Goal: Download file/media

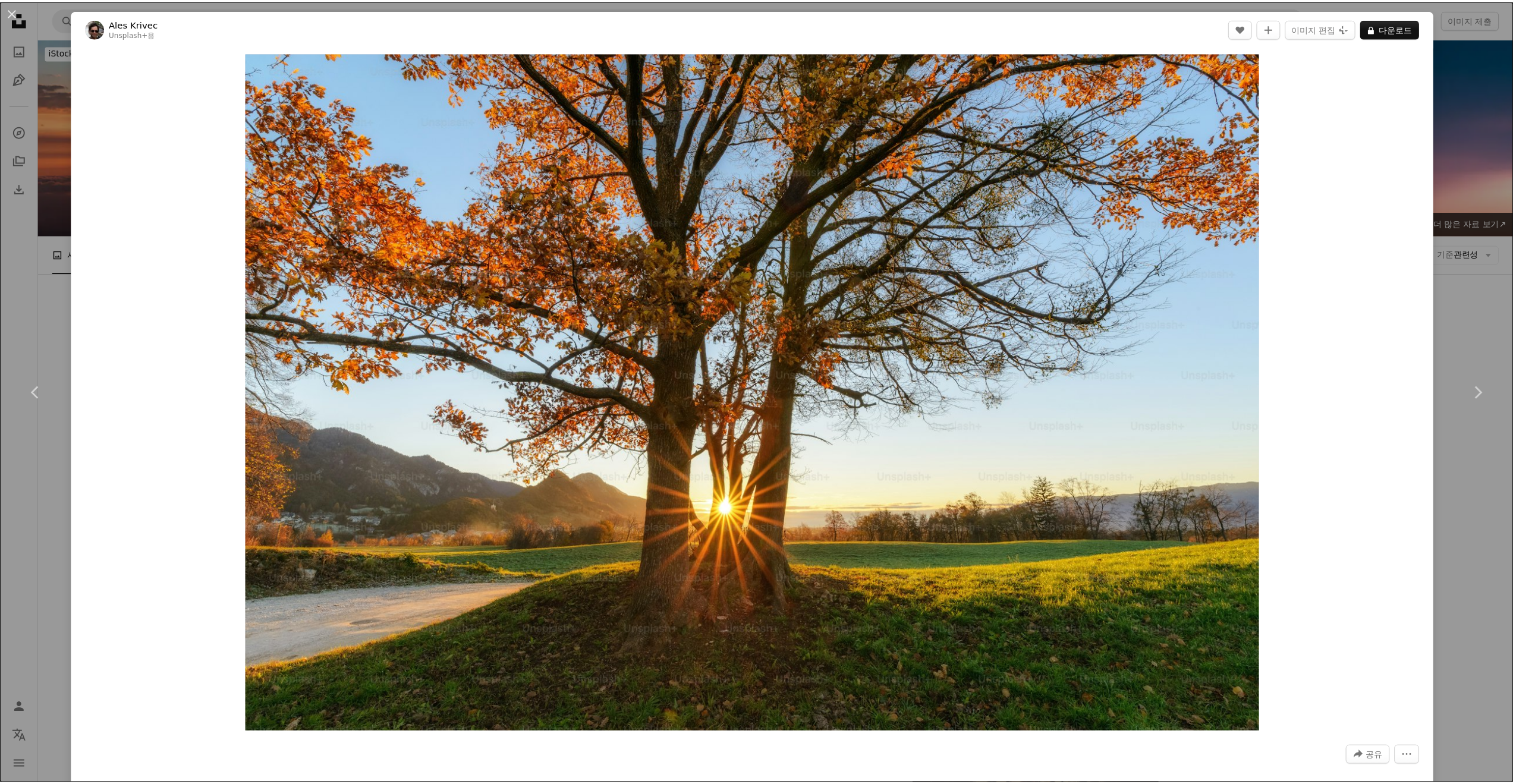
scroll to position [5024, 0]
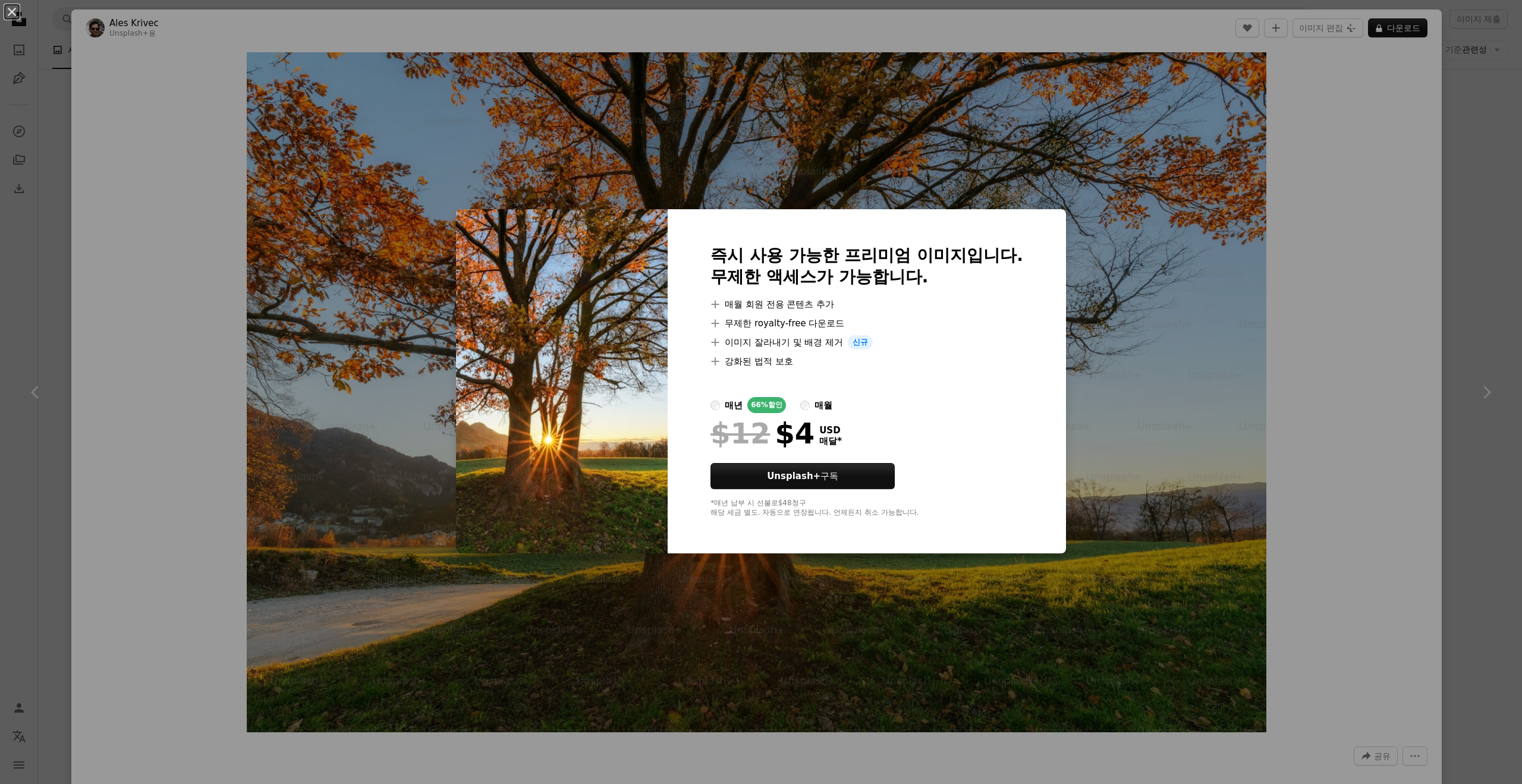
click at [1343, 193] on div "An X shape 즉시 사용 가능한 프리미엄 이미지입니다. 무제한 액세스가 가능합니다. A plus sign 매월 회원 전용 콘텐츠 추가 A…" at bounding box center [761, 392] width 1522 height 784
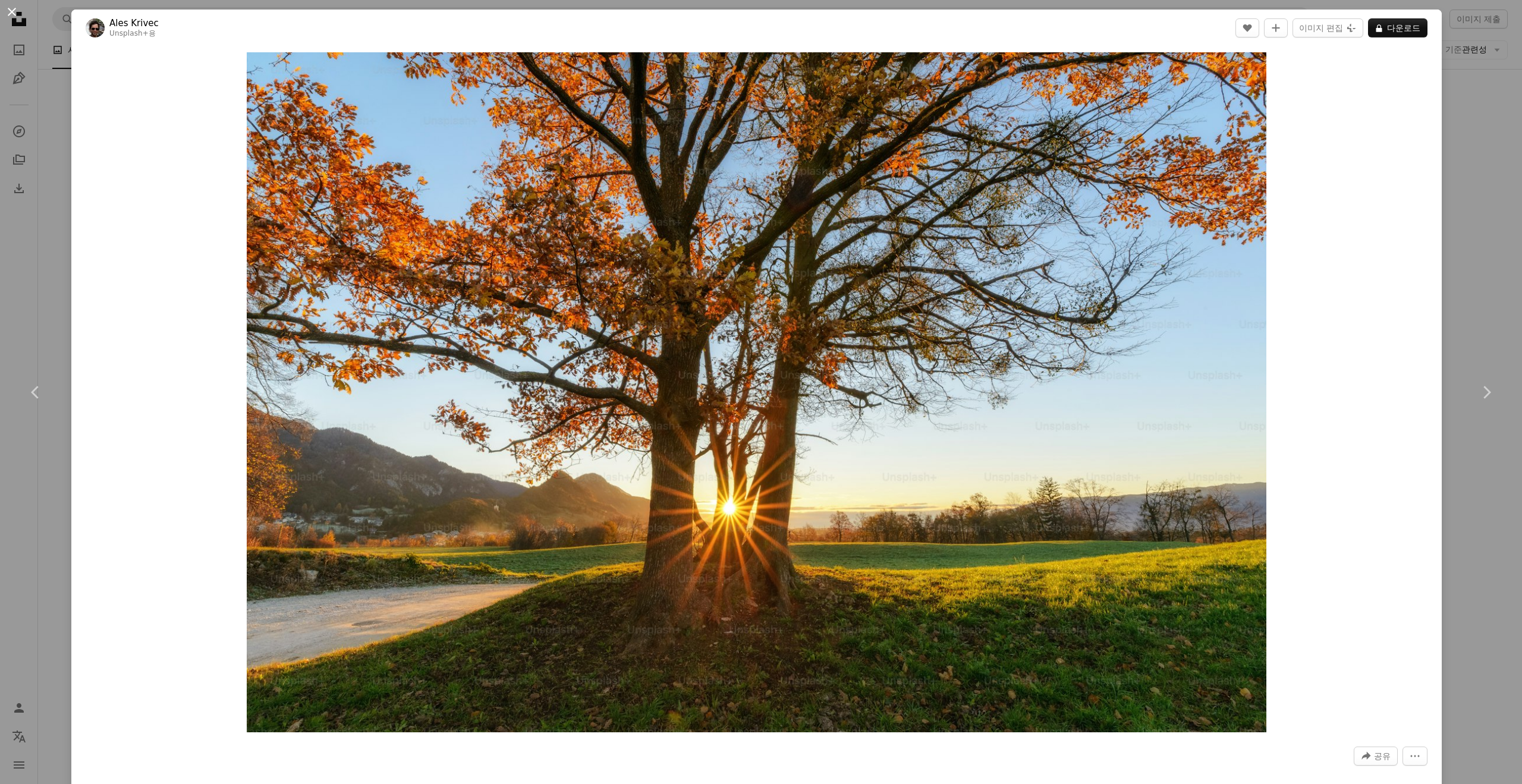
click at [13, 13] on button "An X shape" at bounding box center [11, 11] width 14 height 14
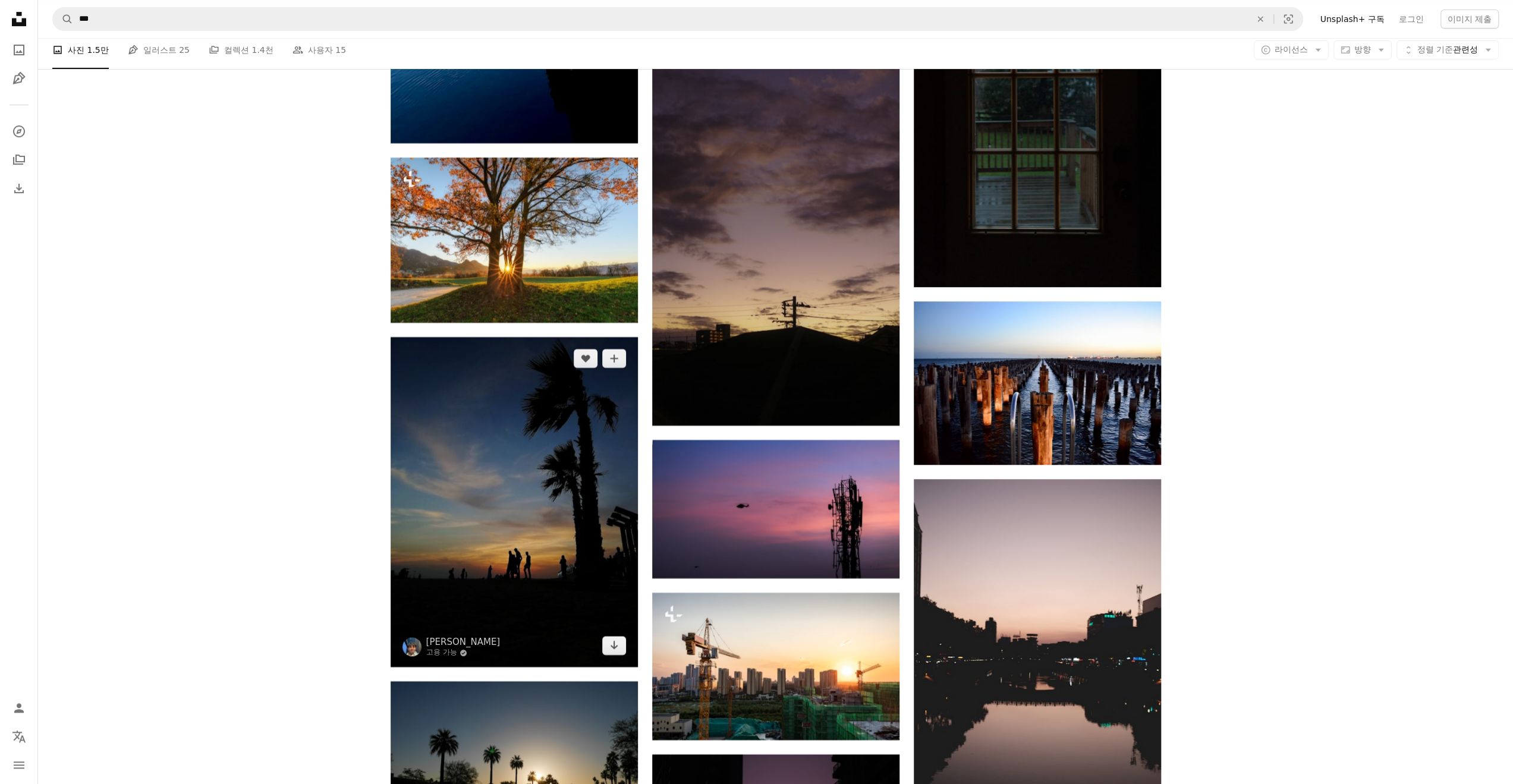
click at [474, 432] on img at bounding box center [514, 502] width 248 height 330
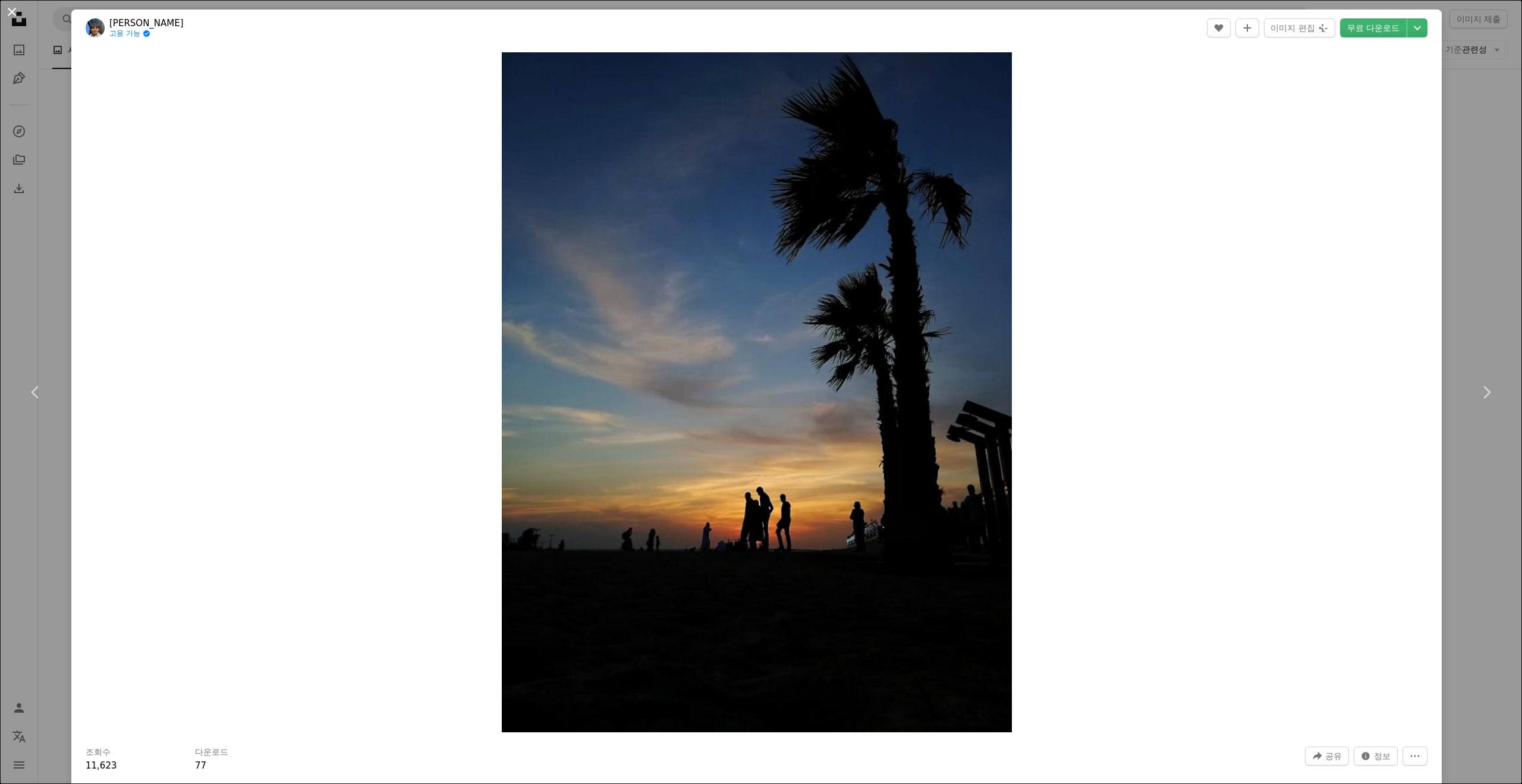
click at [10, 7] on button "An X shape" at bounding box center [11, 11] width 14 height 14
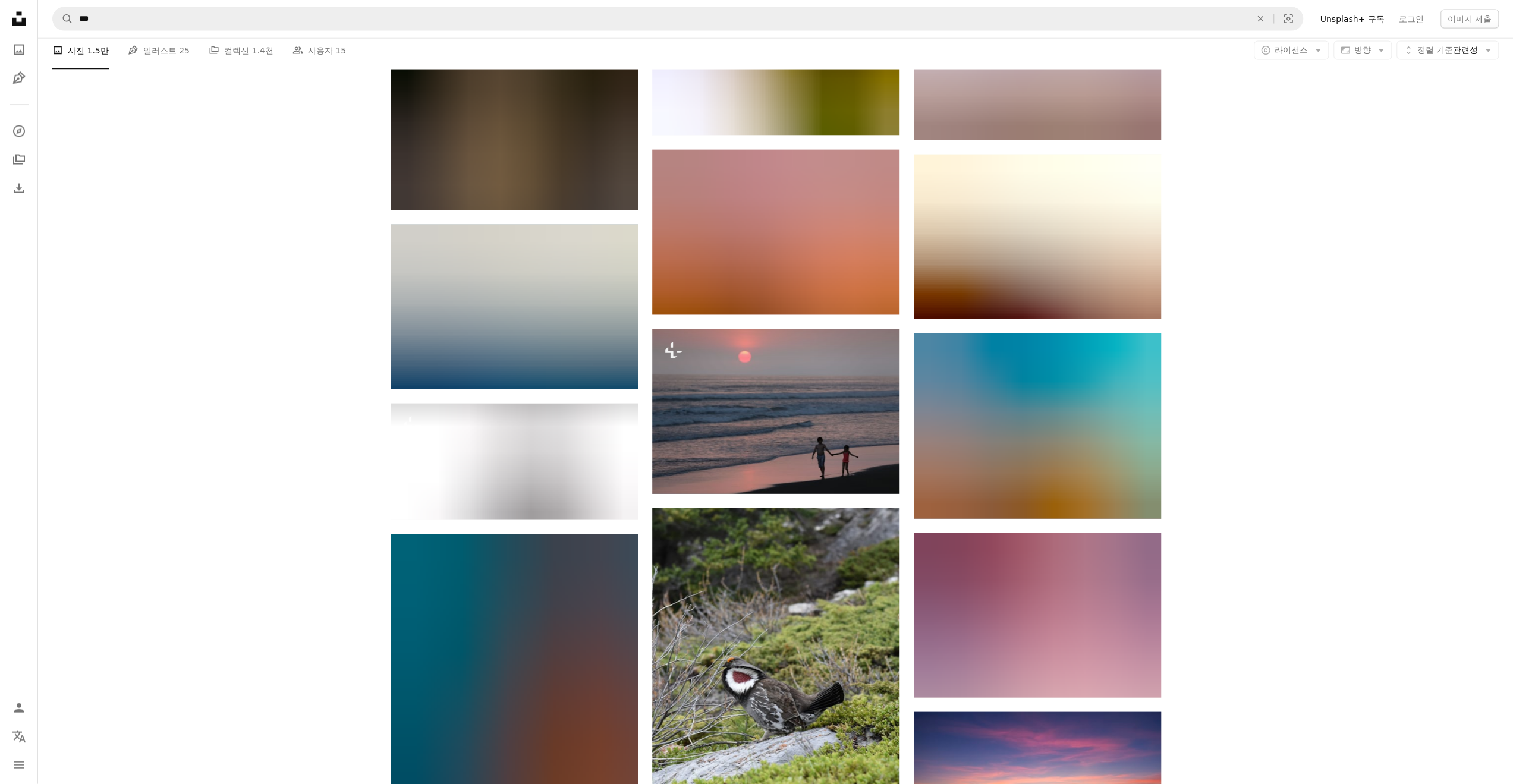
scroll to position [25230, 0]
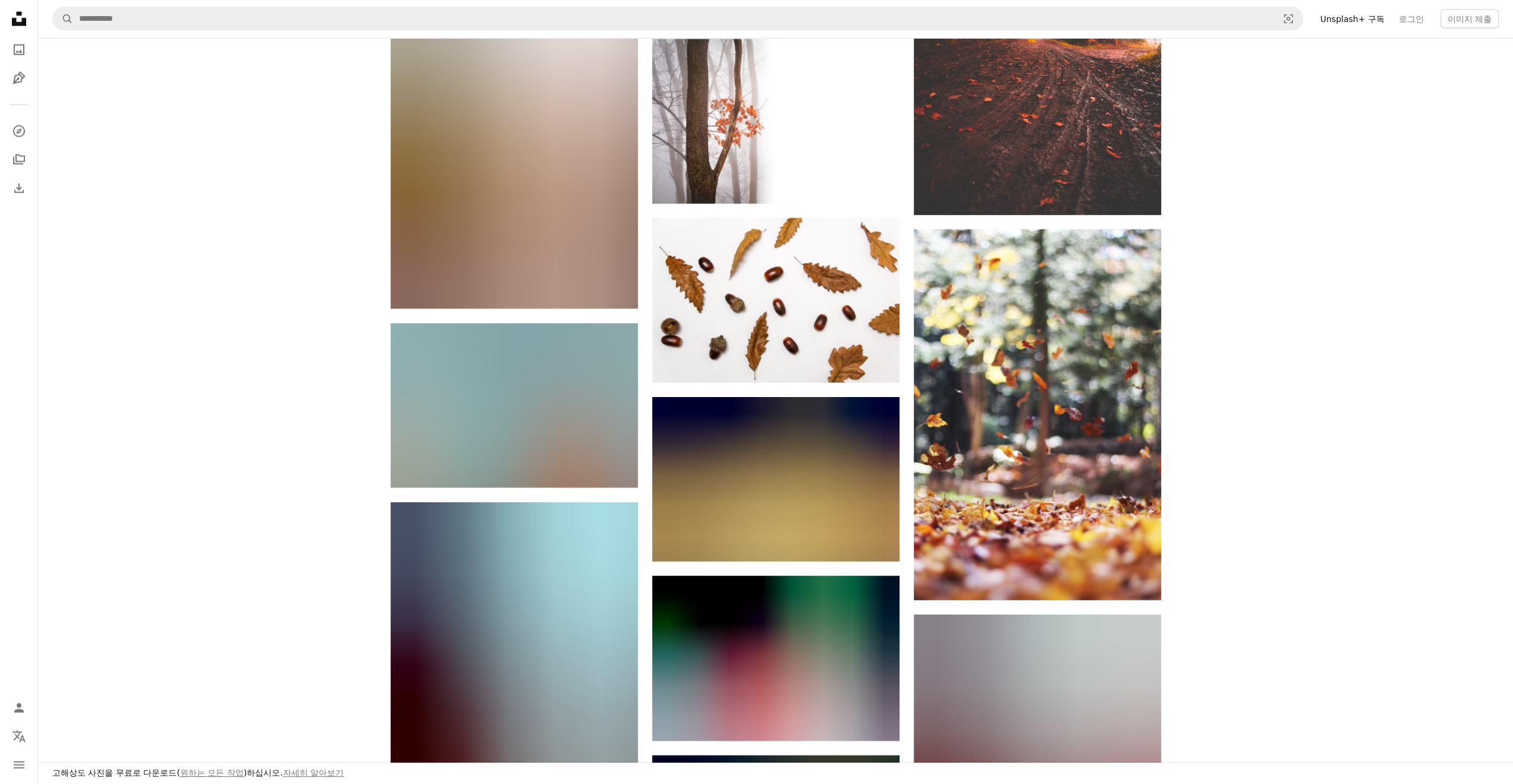
scroll to position [26099, 0]
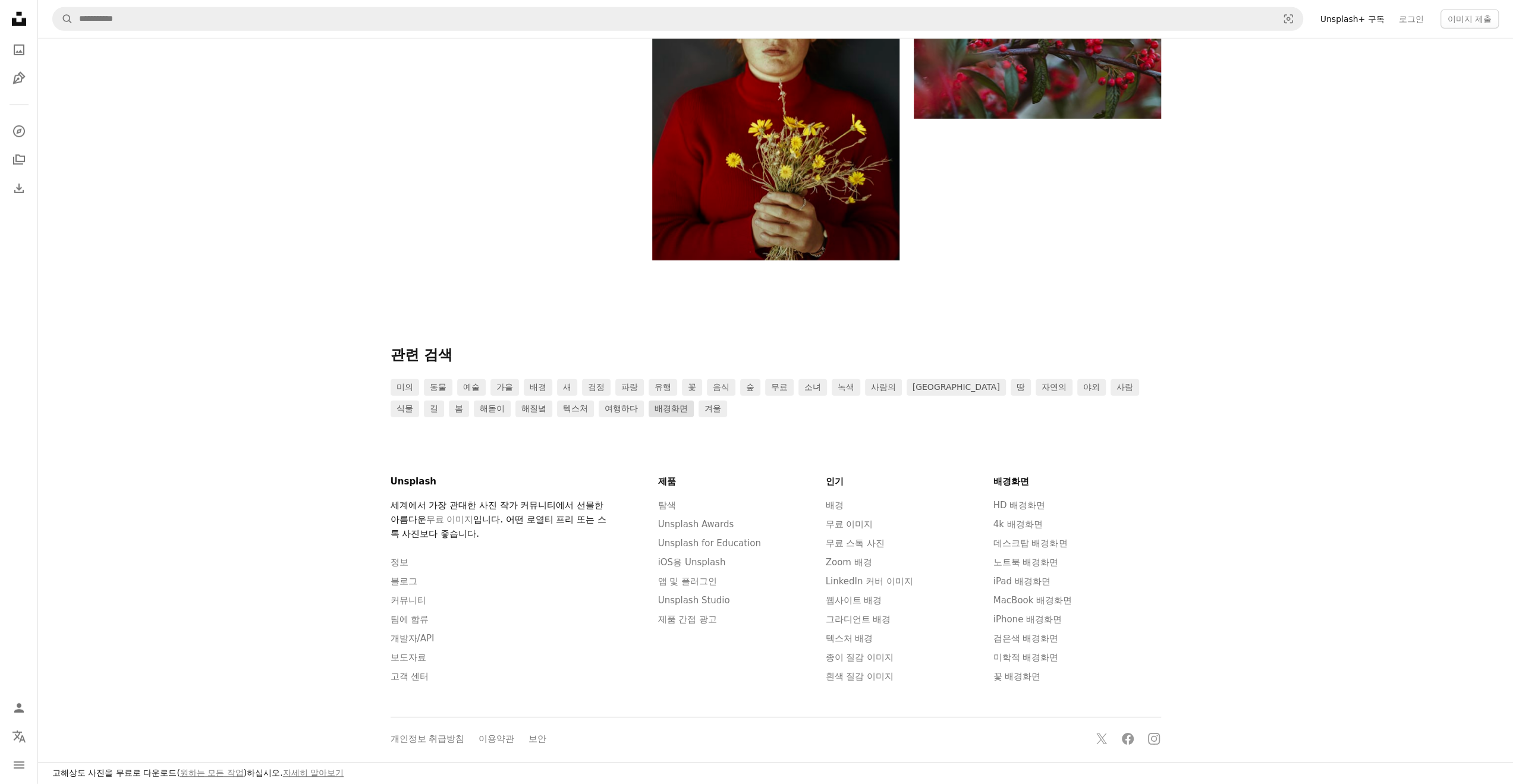
click at [649, 409] on link "배경화면" at bounding box center [671, 408] width 45 height 16
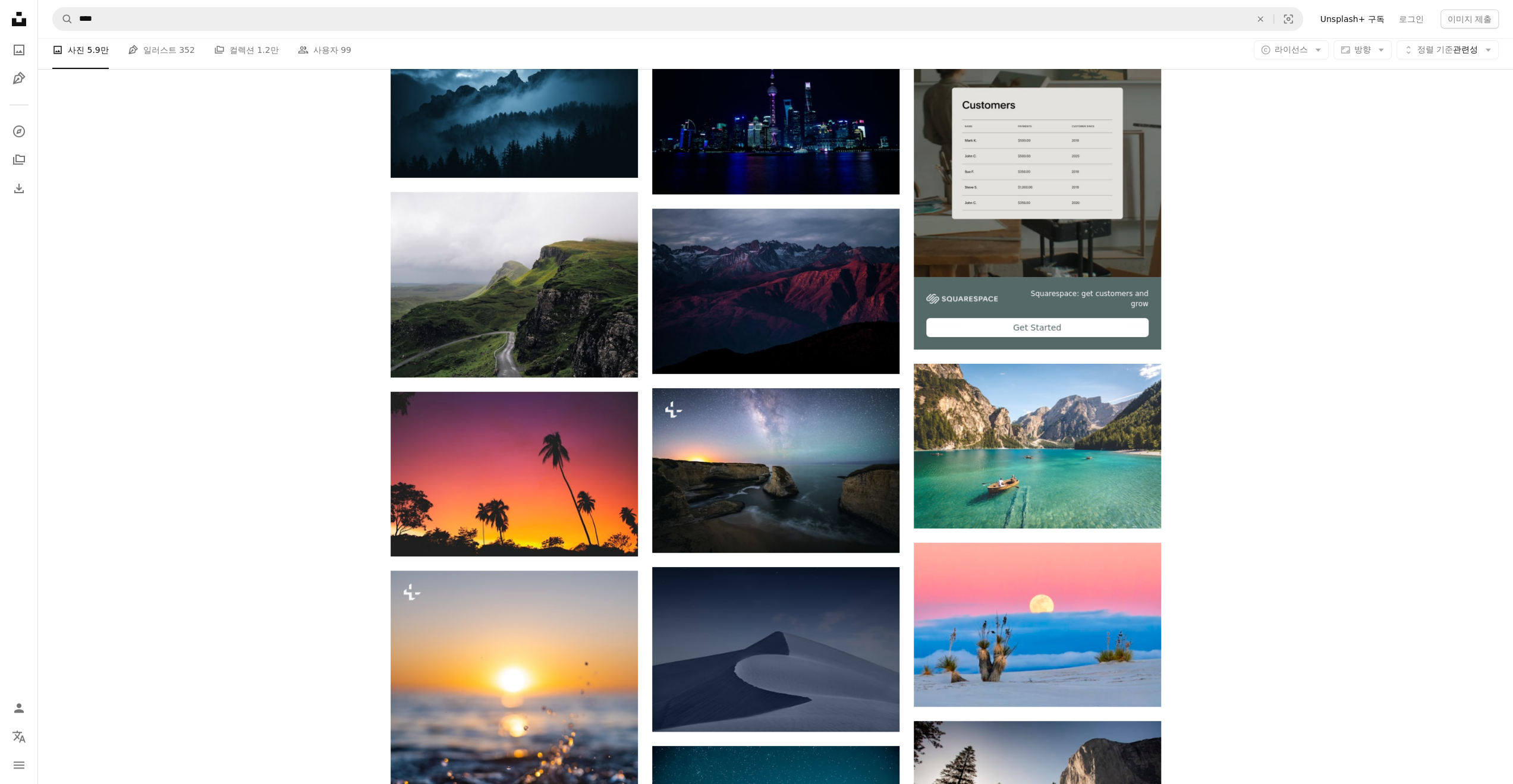
scroll to position [674, 0]
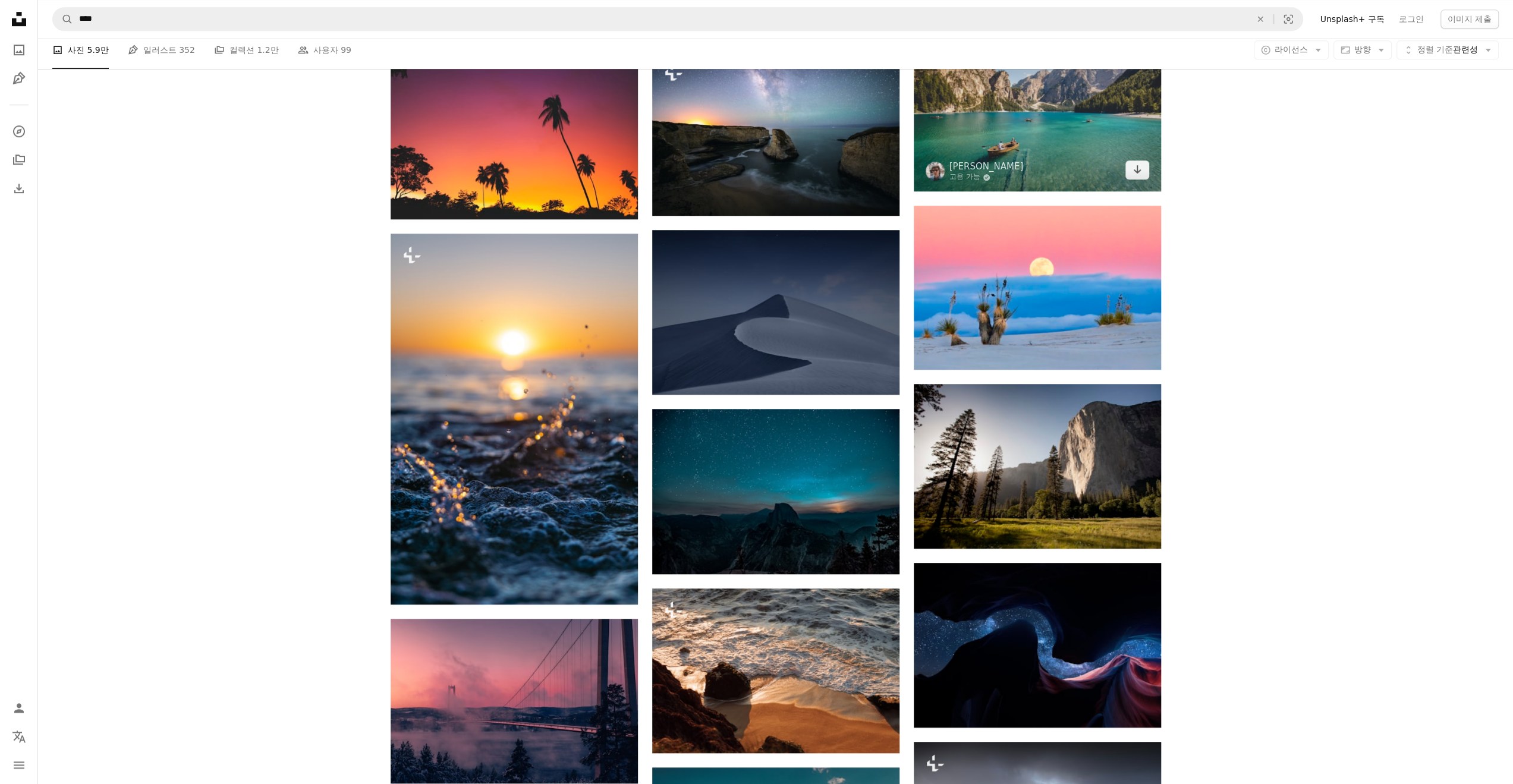
click at [1038, 165] on img at bounding box center [1037, 109] width 248 height 165
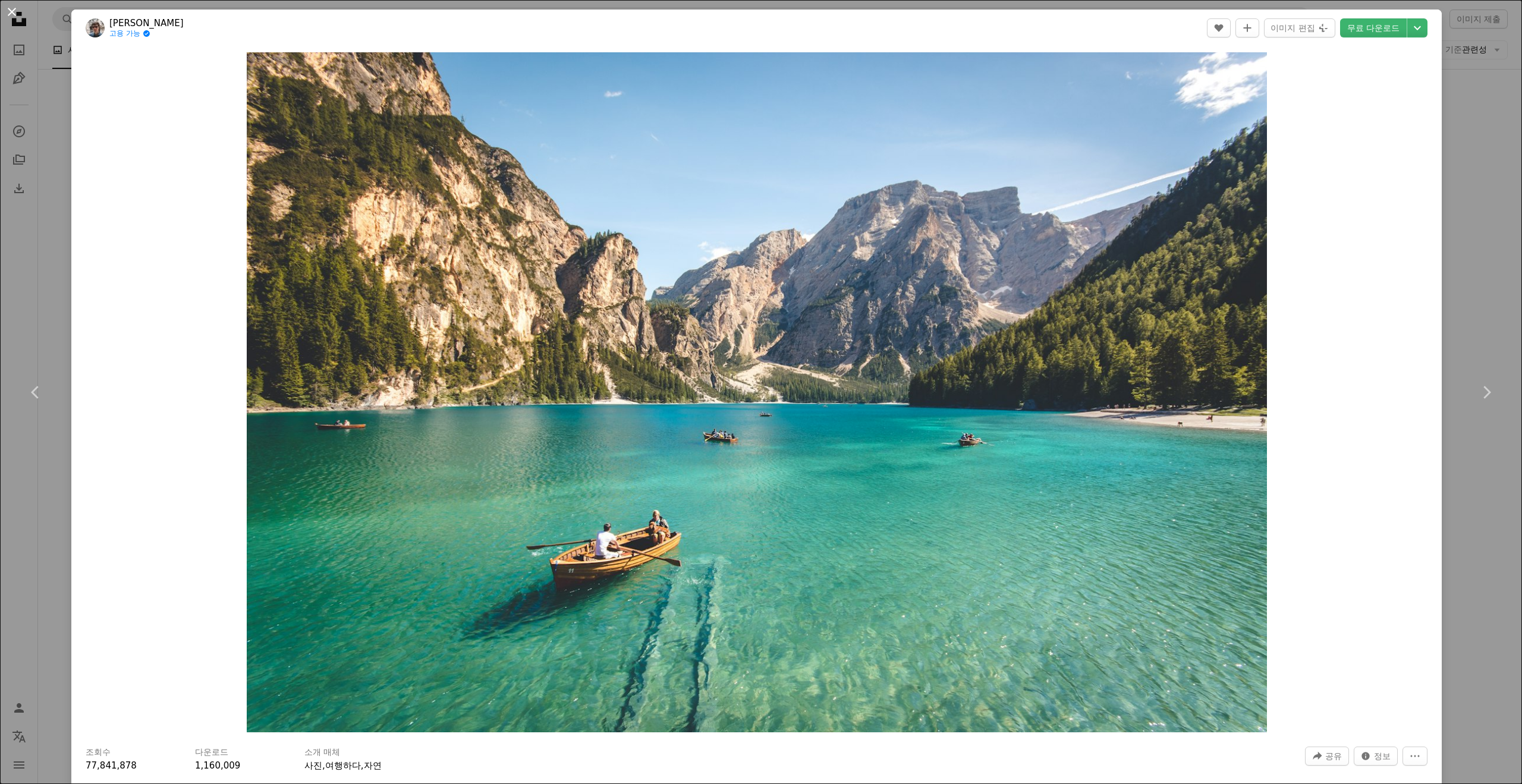
click at [9, 10] on button "An X shape" at bounding box center [11, 11] width 14 height 14
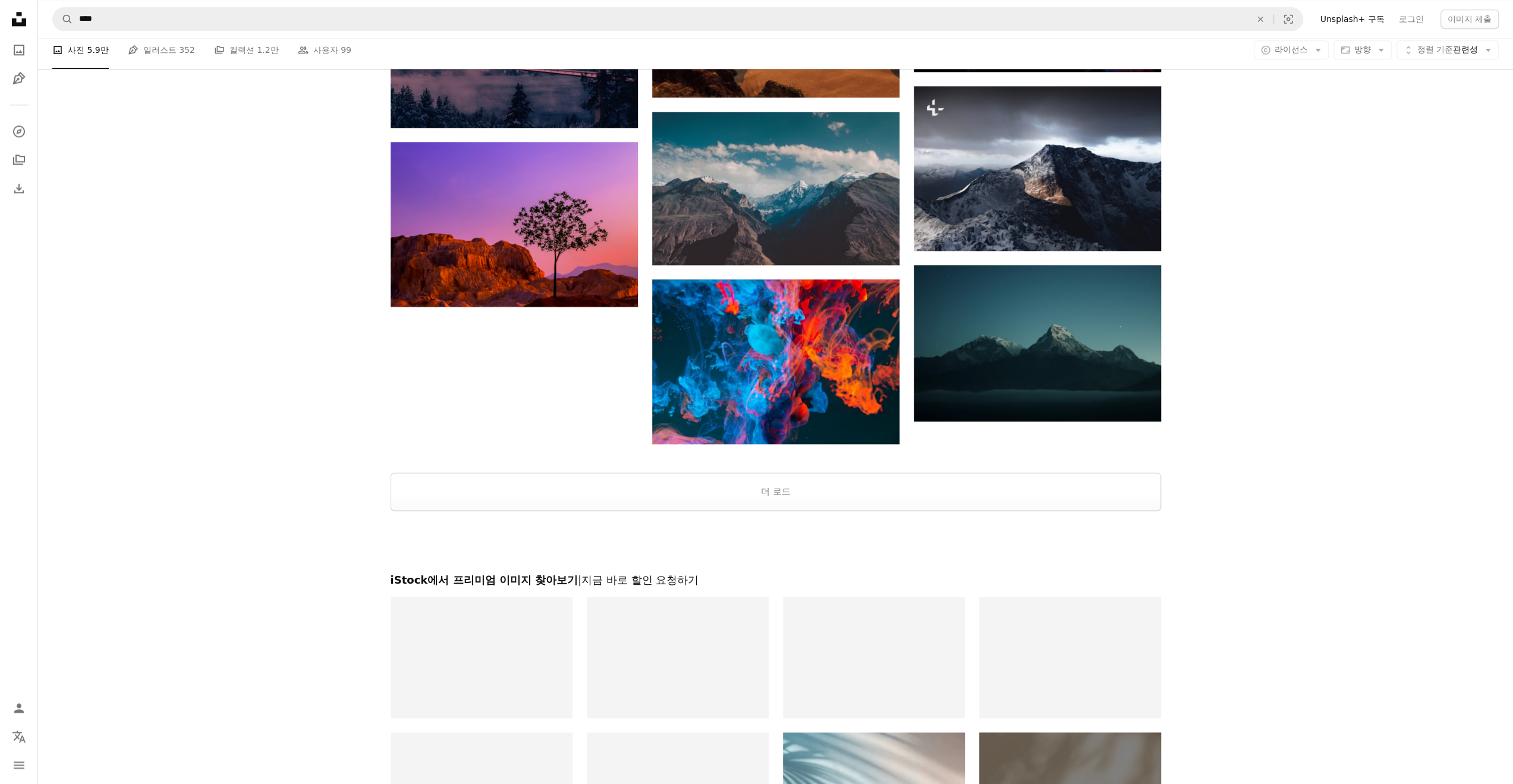
scroll to position [1347, 0]
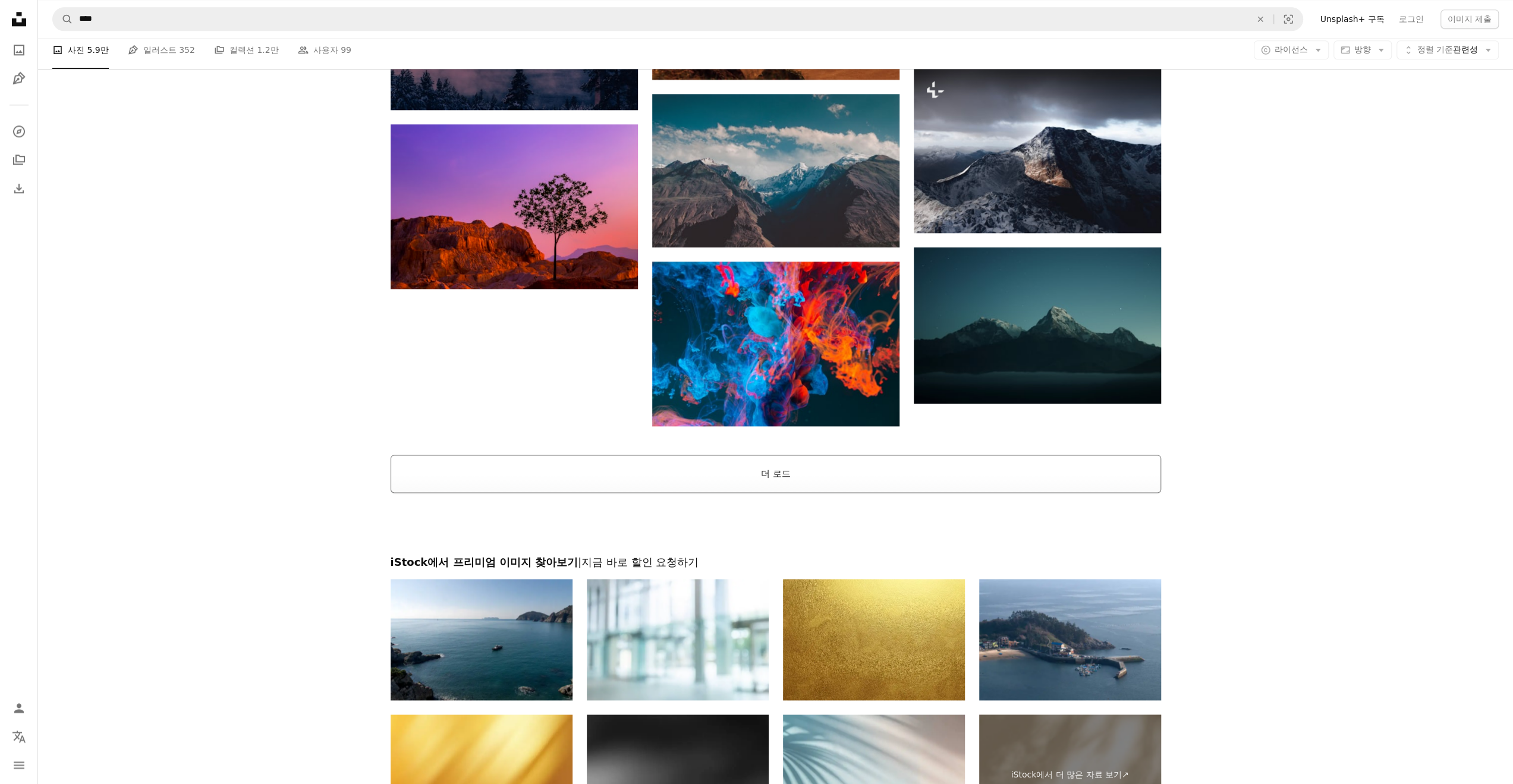
click at [732, 468] on button "더 로드" at bounding box center [776, 474] width 770 height 38
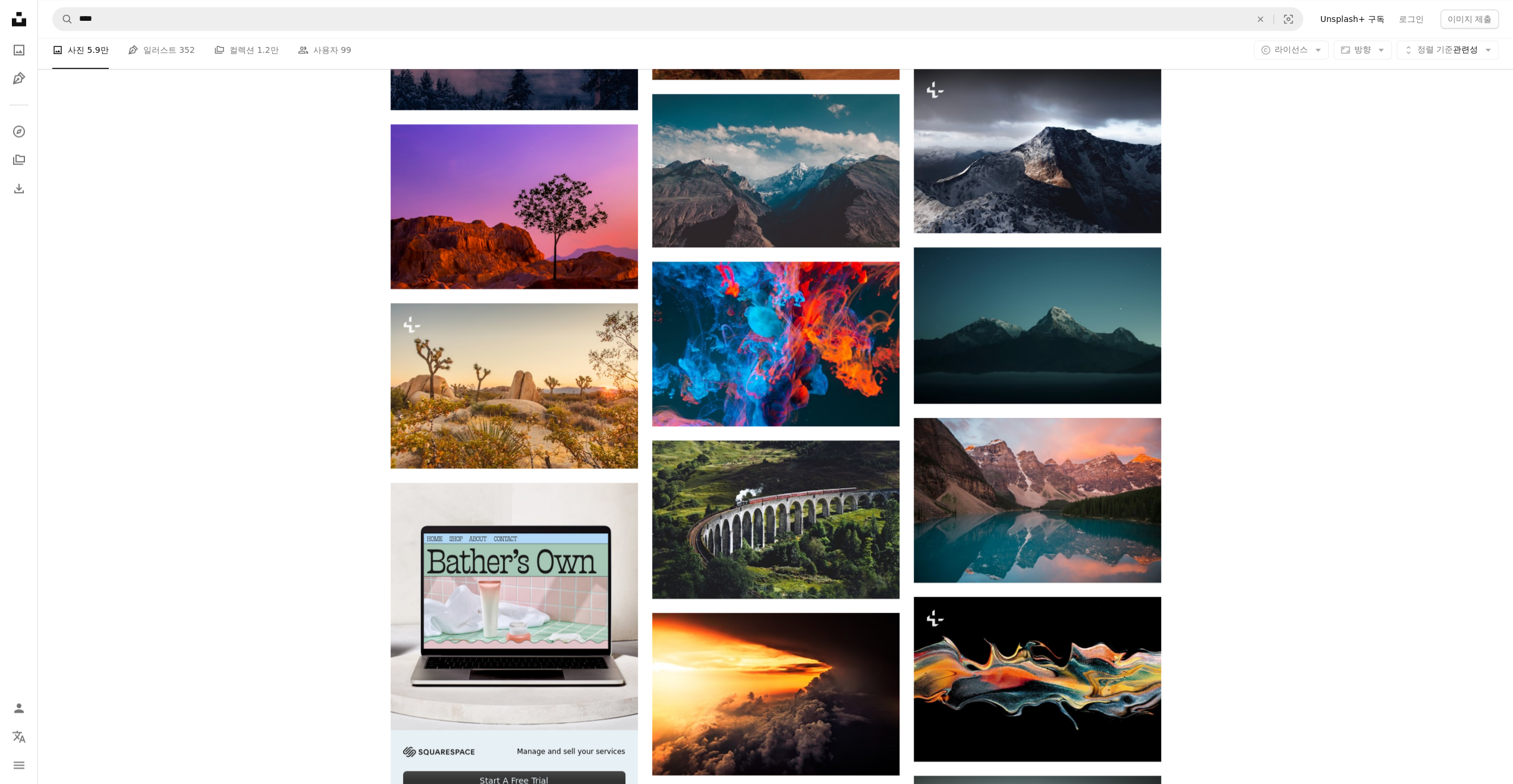
scroll to position [1683, 0]
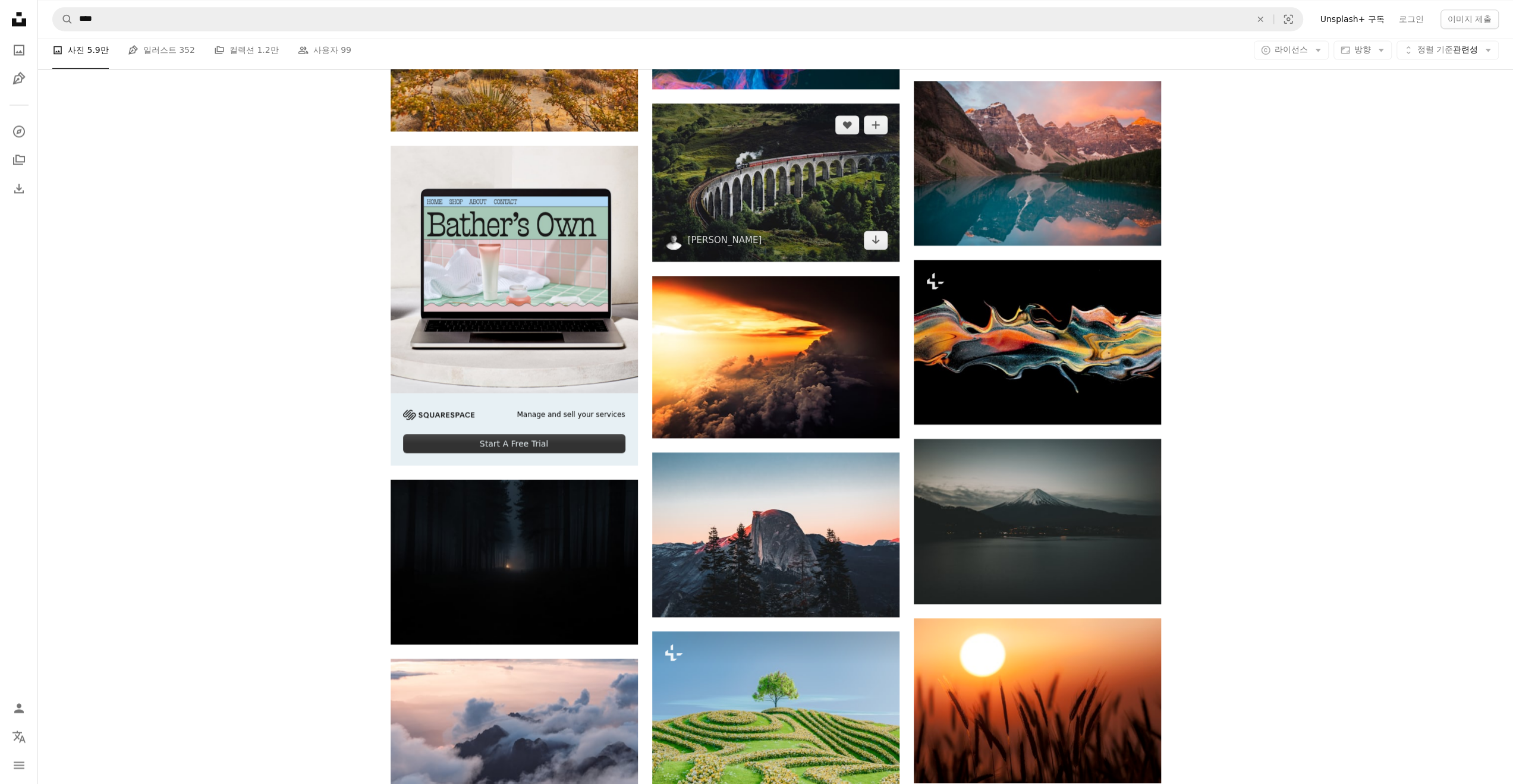
click at [803, 198] on img at bounding box center [776, 182] width 248 height 158
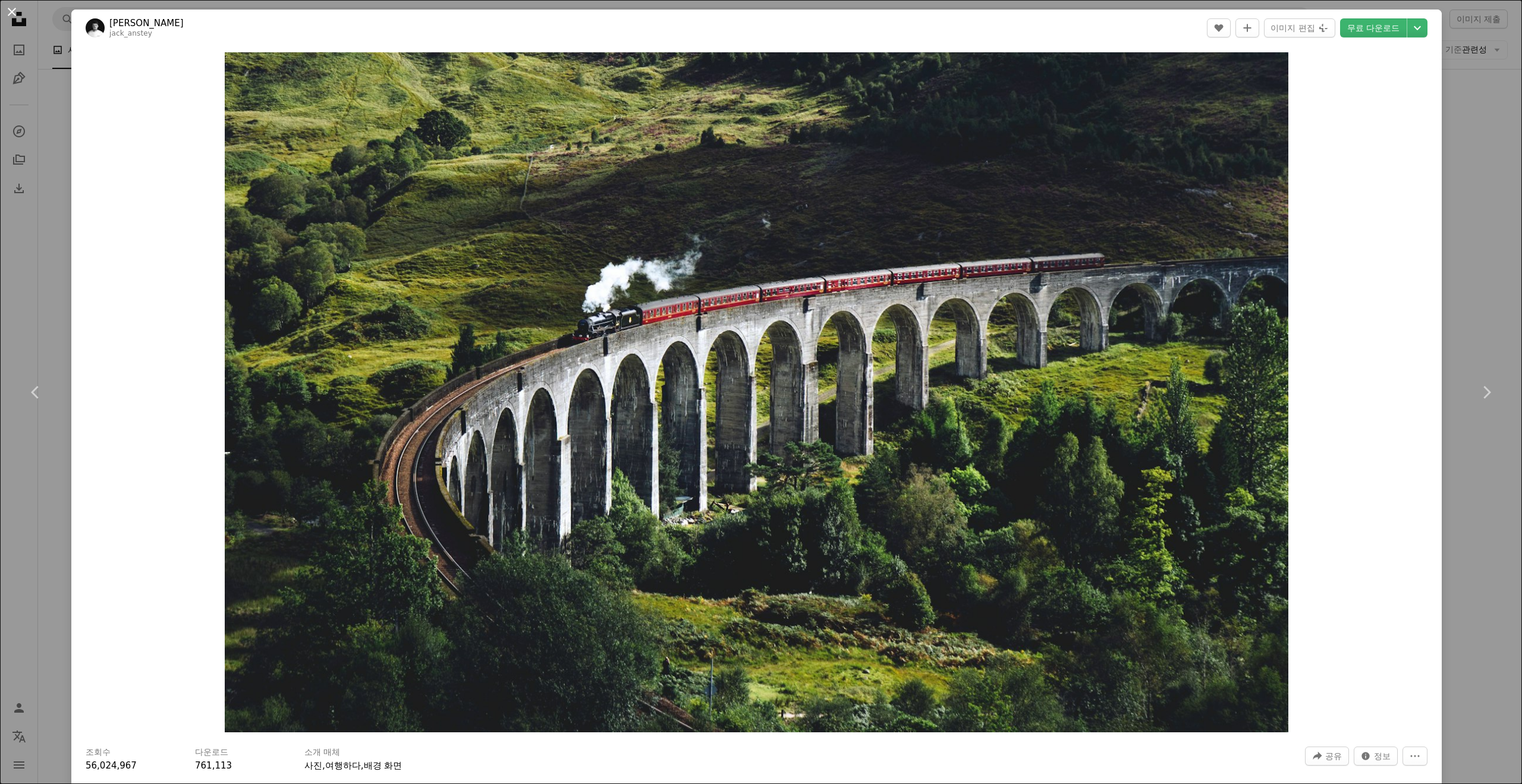
click at [7, 9] on button "An X shape" at bounding box center [11, 11] width 14 height 14
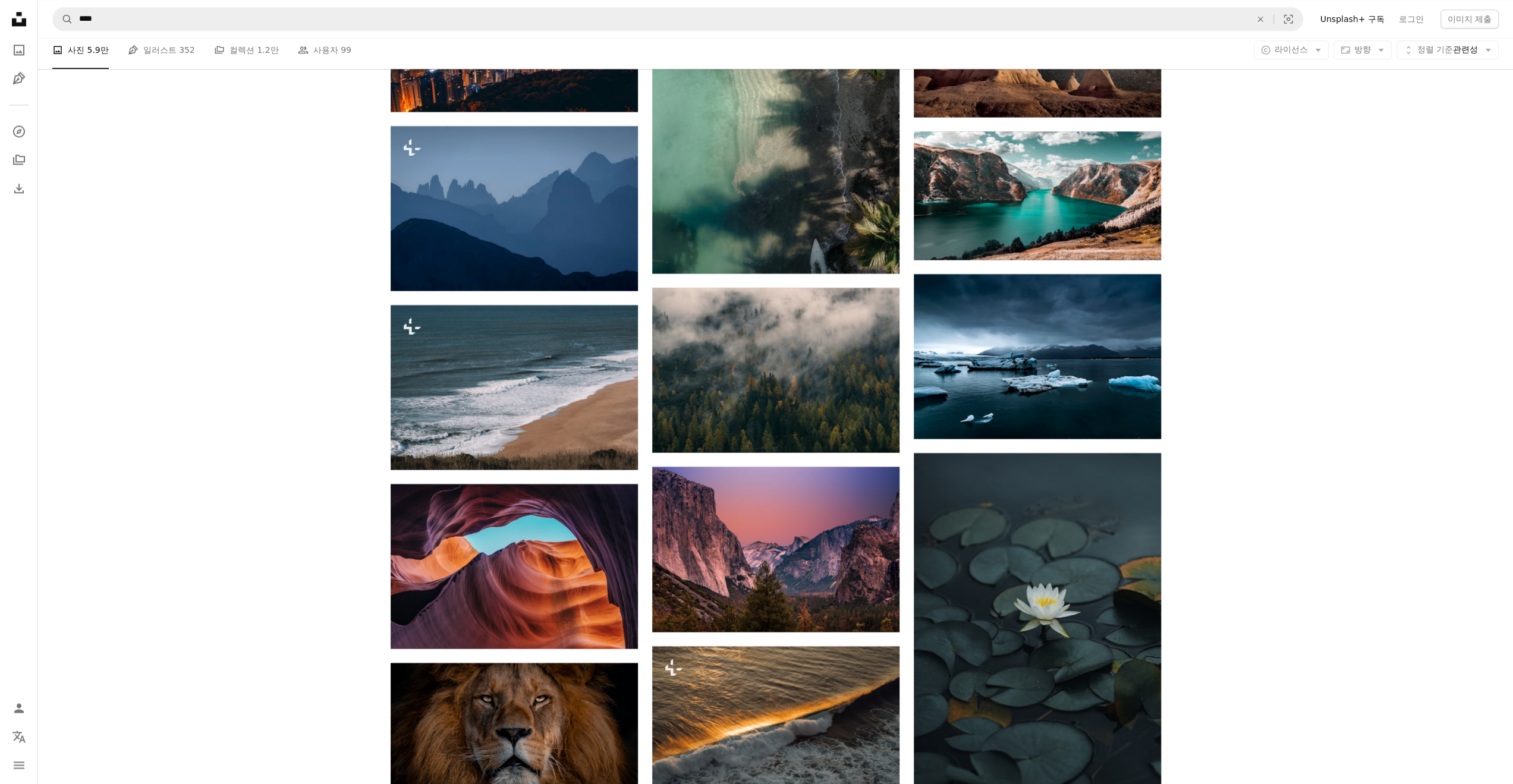
scroll to position [5725, 0]
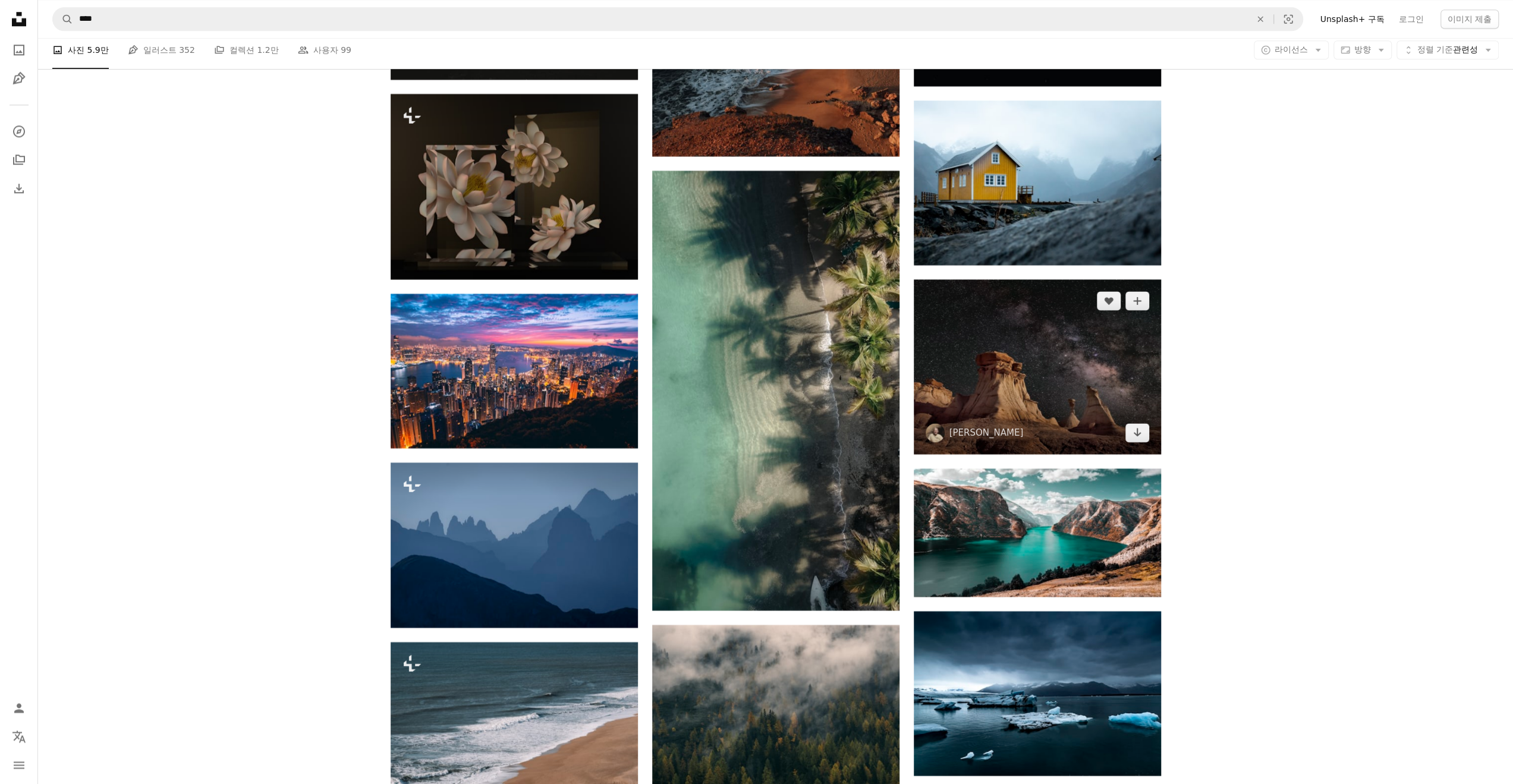
click at [1032, 386] on img at bounding box center [1037, 367] width 248 height 175
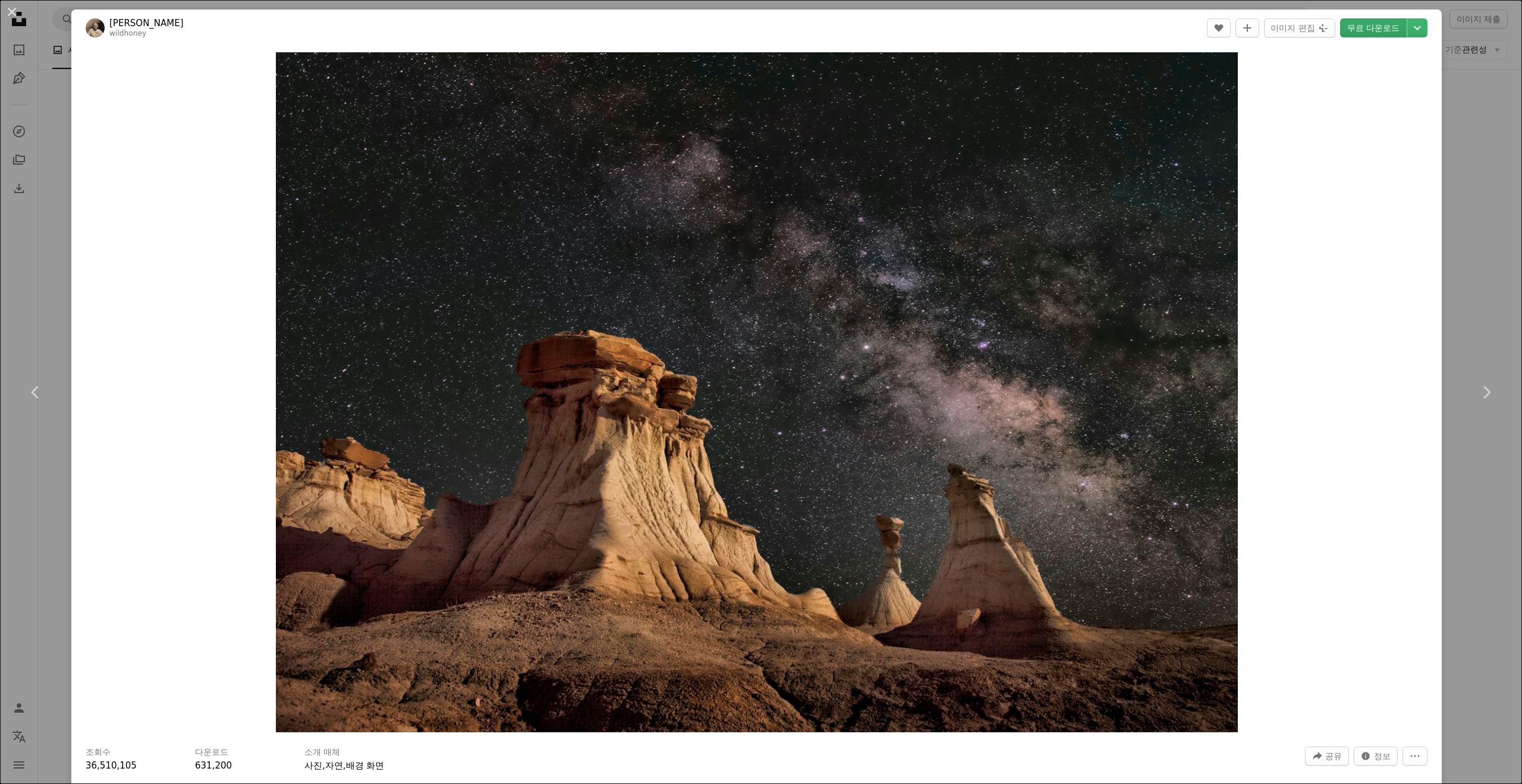
click at [1363, 25] on link "무료 다운로드" at bounding box center [1373, 28] width 67 height 19
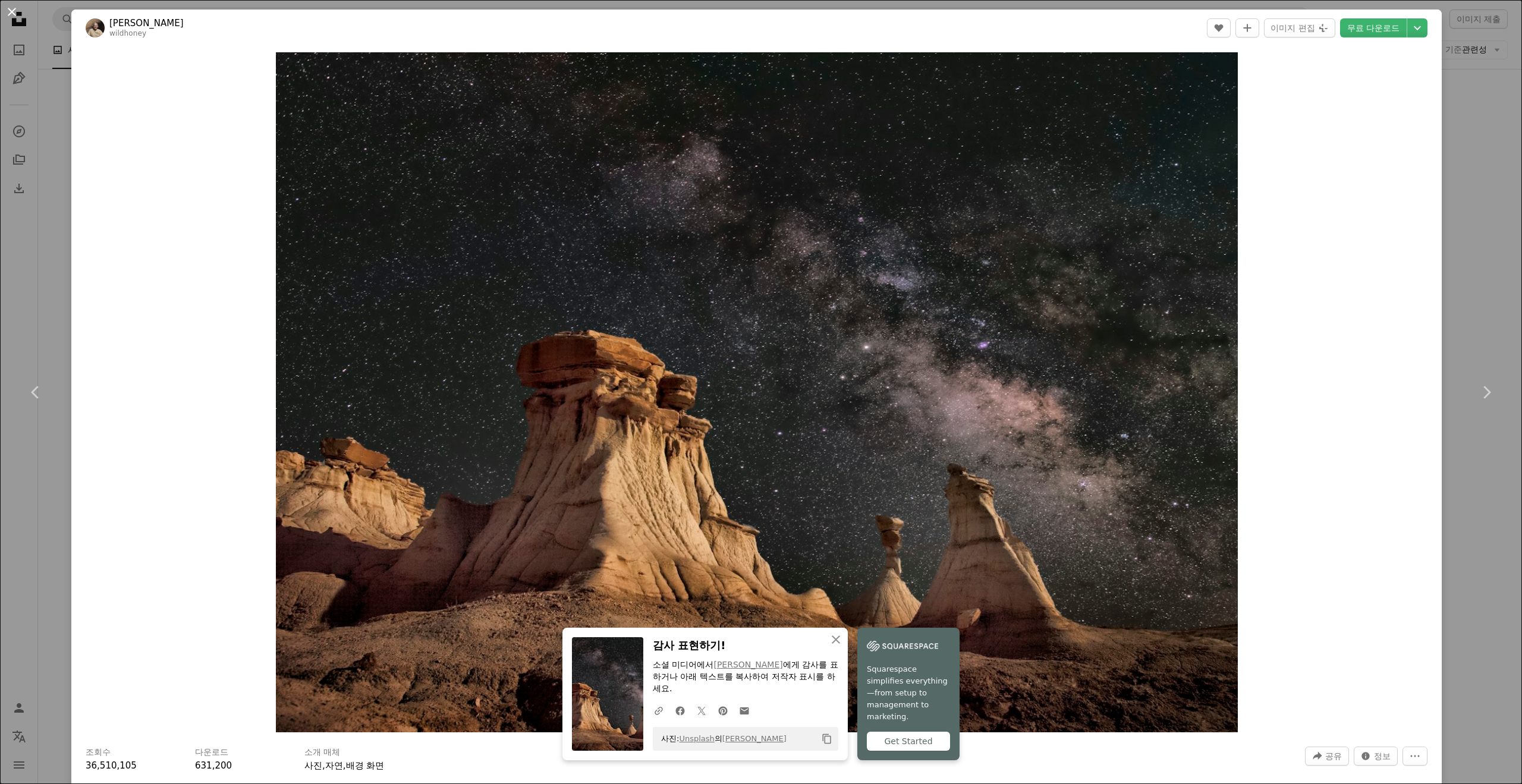
click at [19, 9] on button "An X shape" at bounding box center [11, 11] width 14 height 14
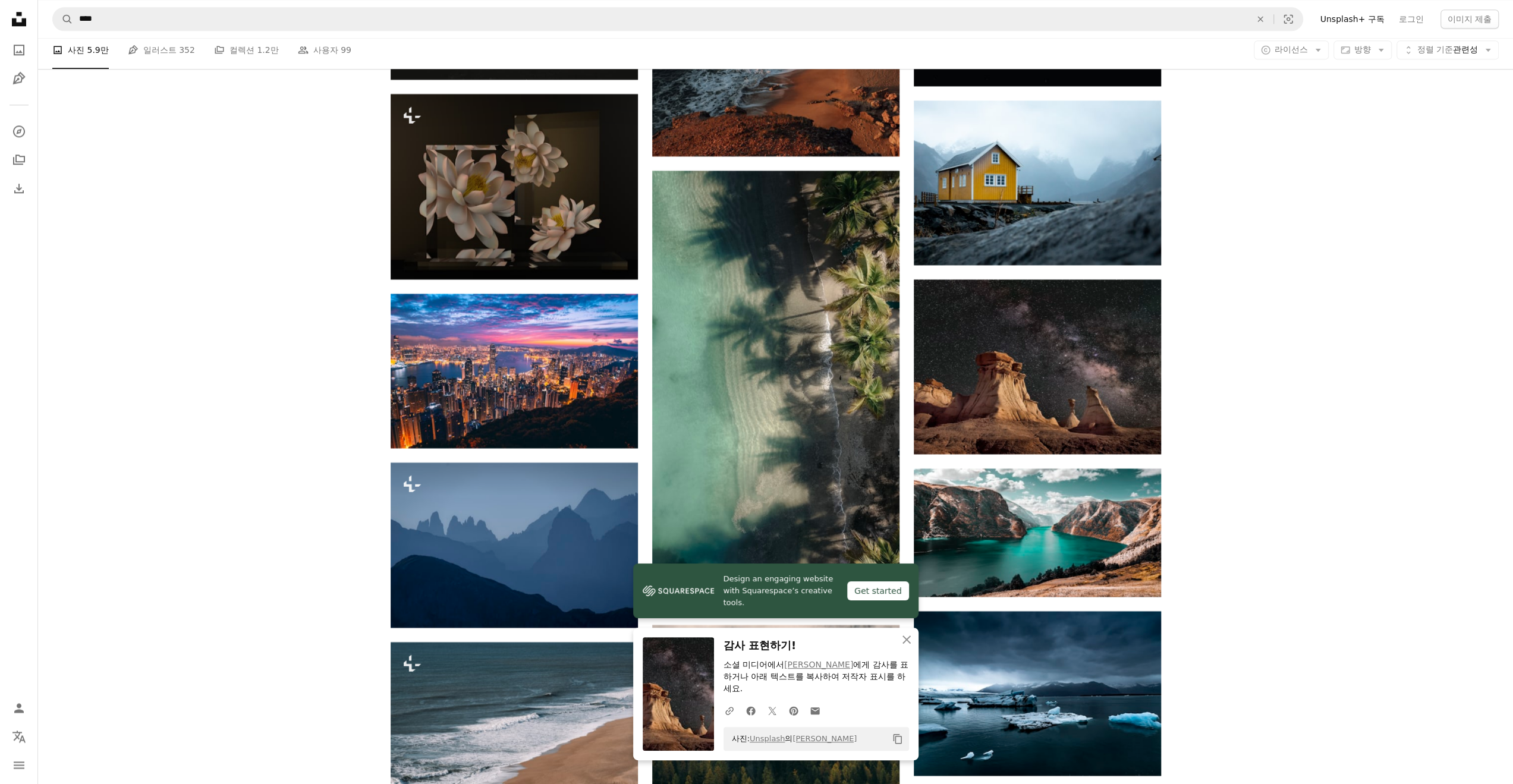
scroll to position [6062, 0]
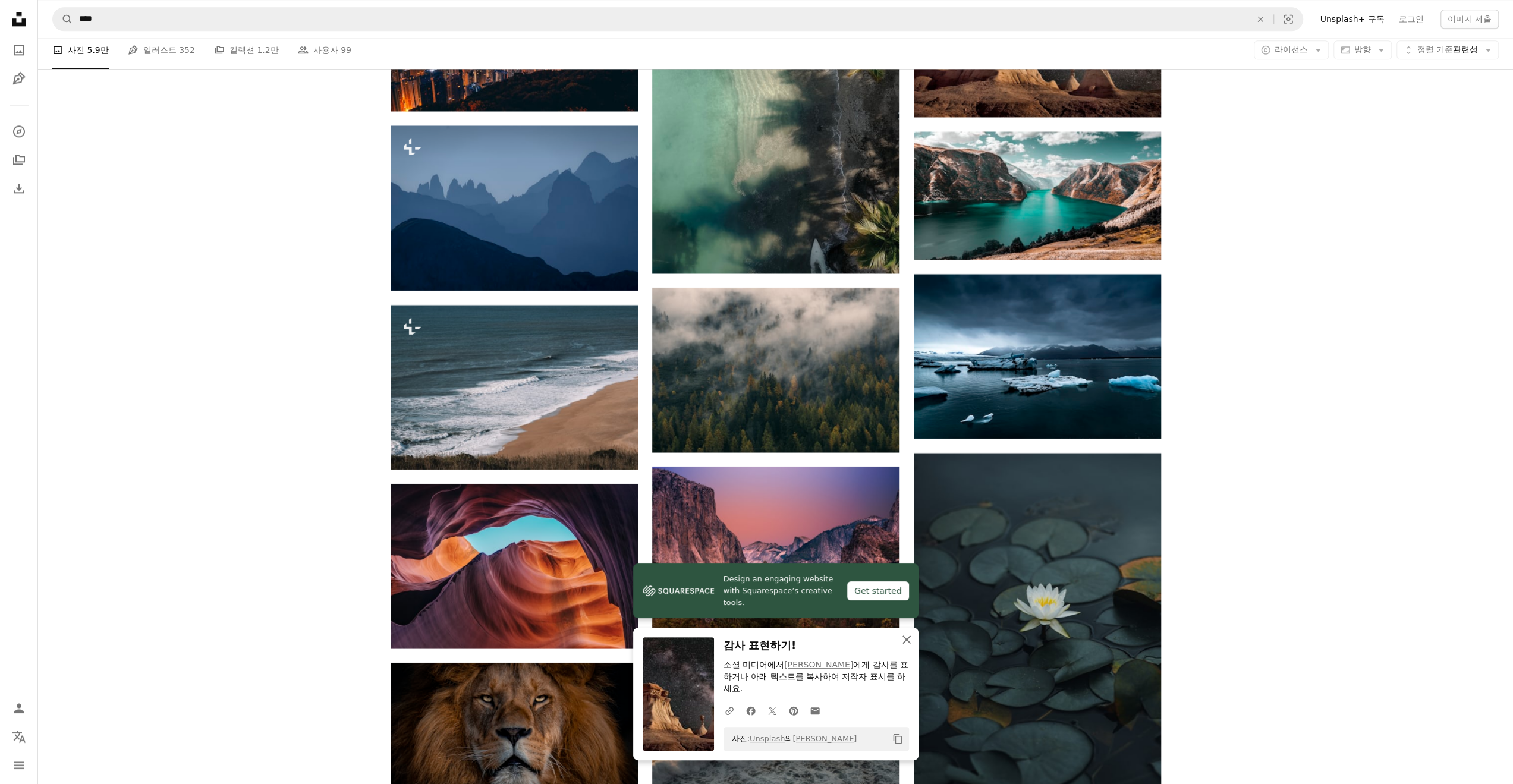
click at [903, 638] on icon "button" at bounding box center [907, 640] width 9 height 9
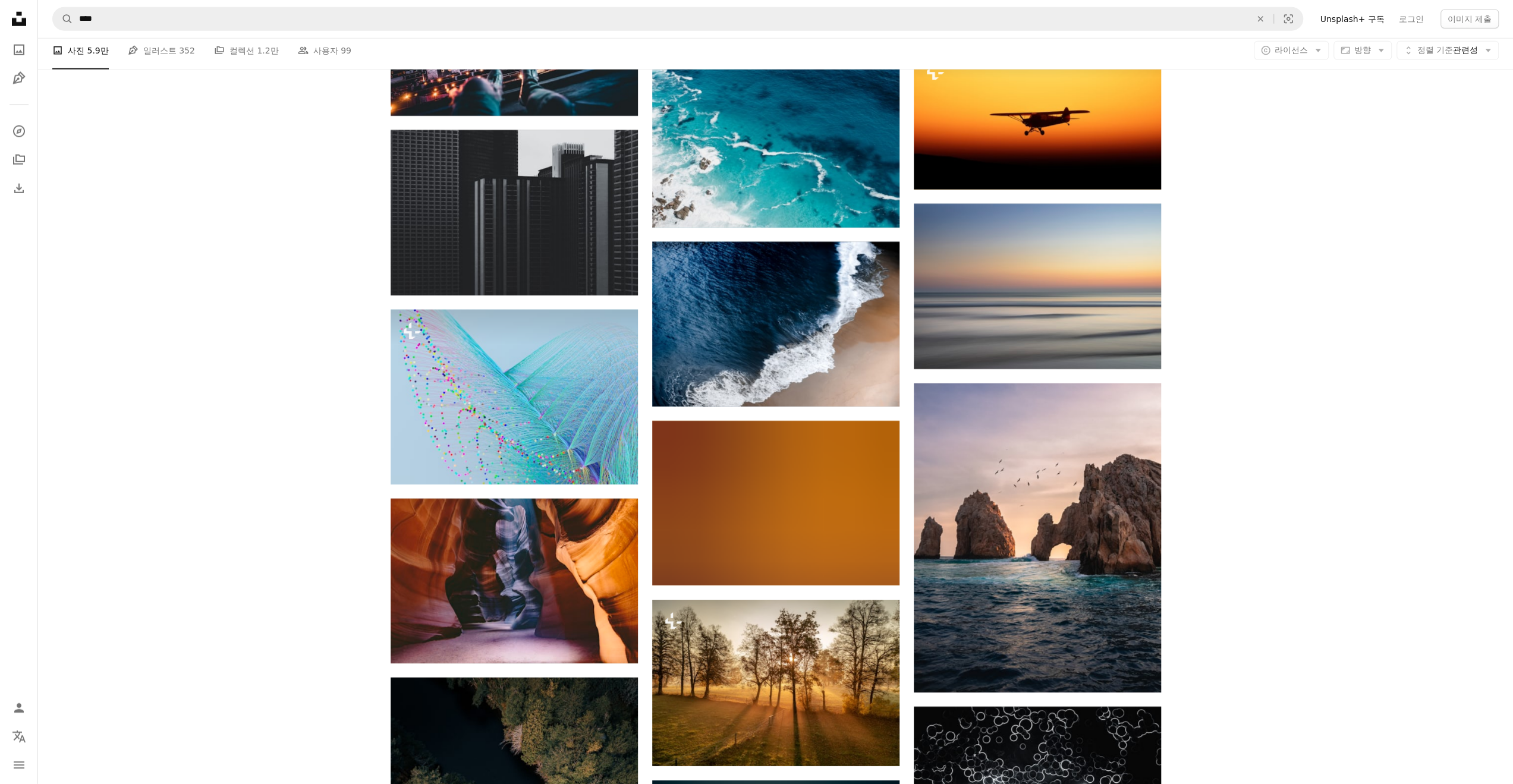
scroll to position [8083, 0]
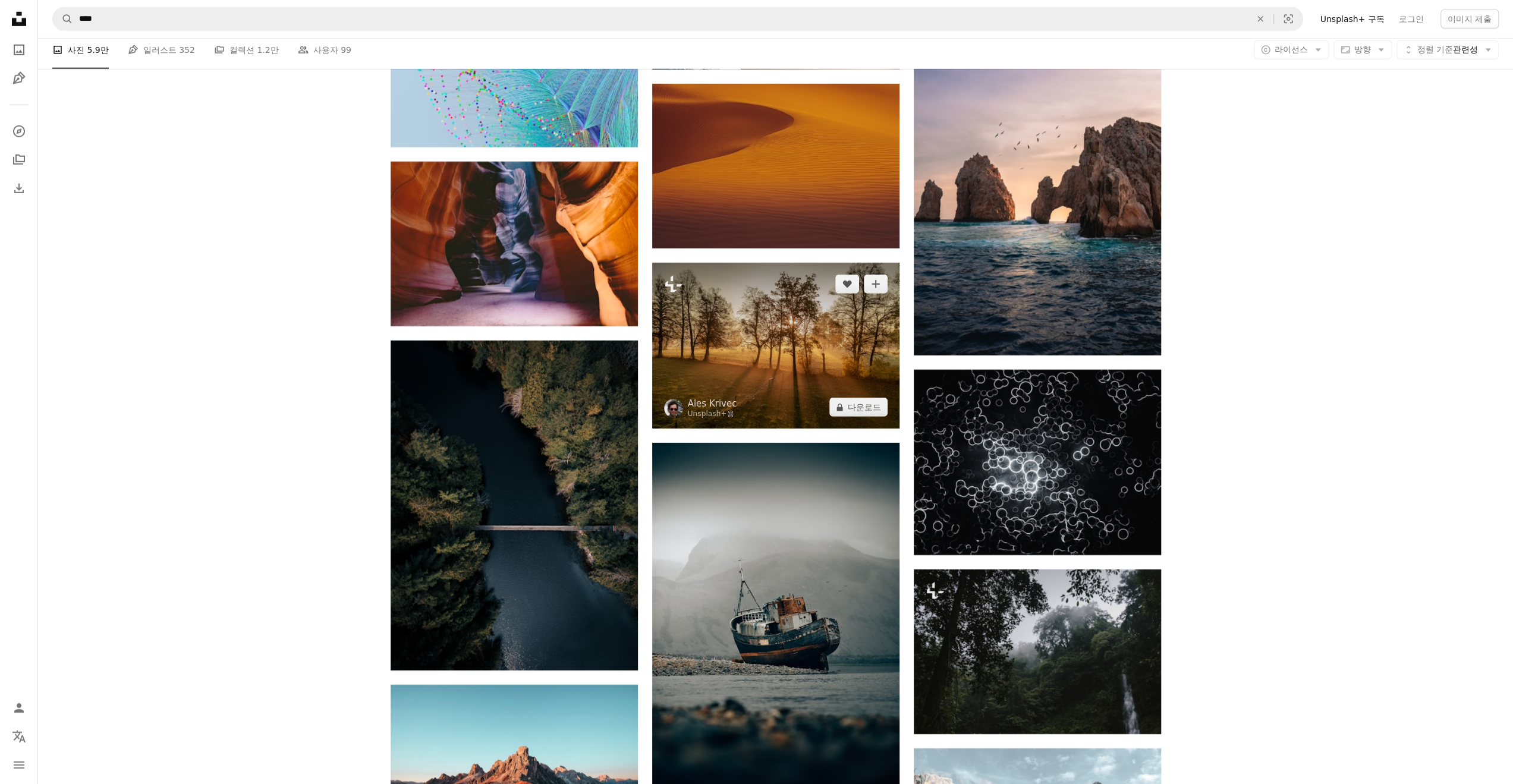
click at [770, 370] on img at bounding box center [776, 346] width 248 height 167
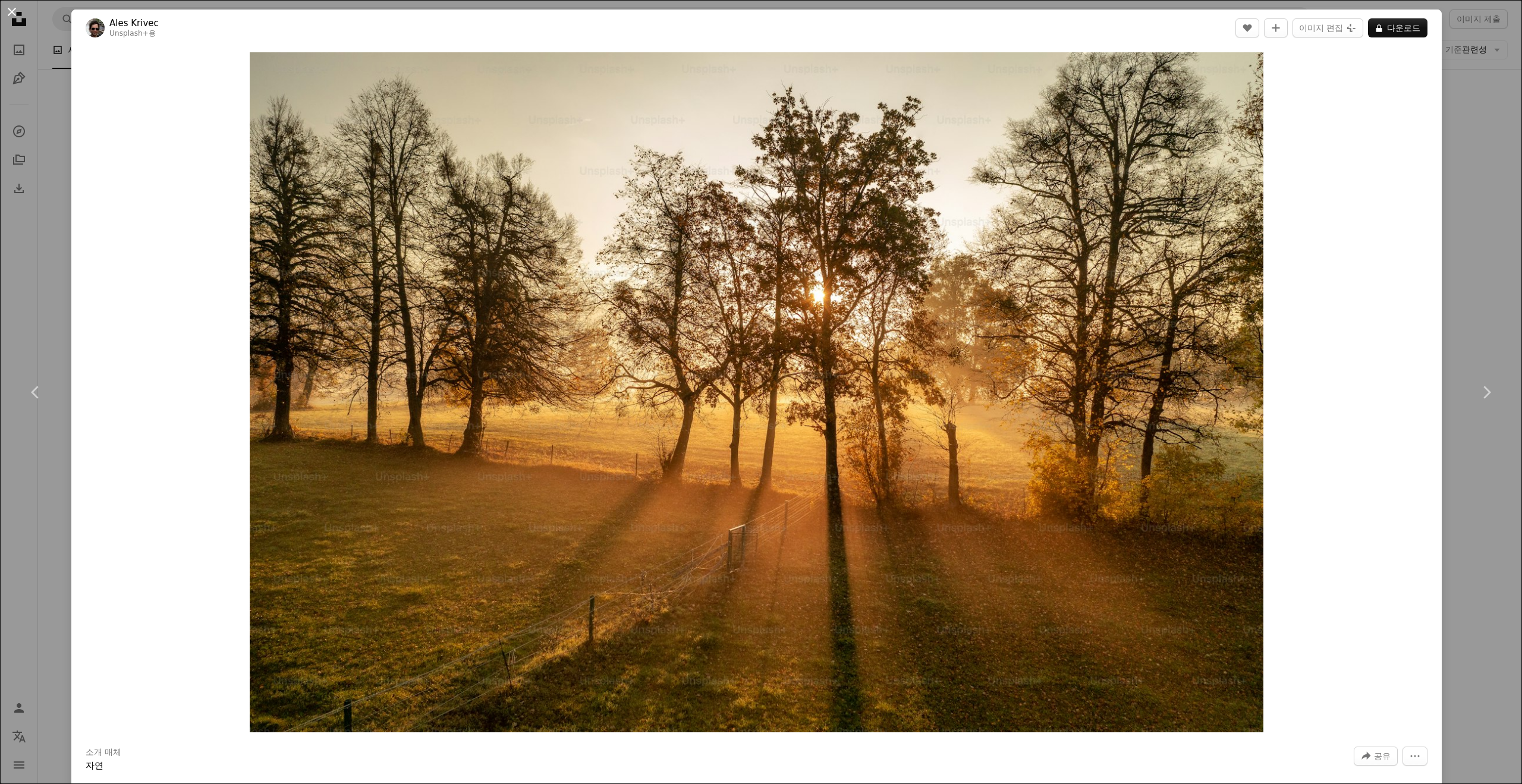
click at [8, 8] on button "An X shape" at bounding box center [11, 11] width 14 height 14
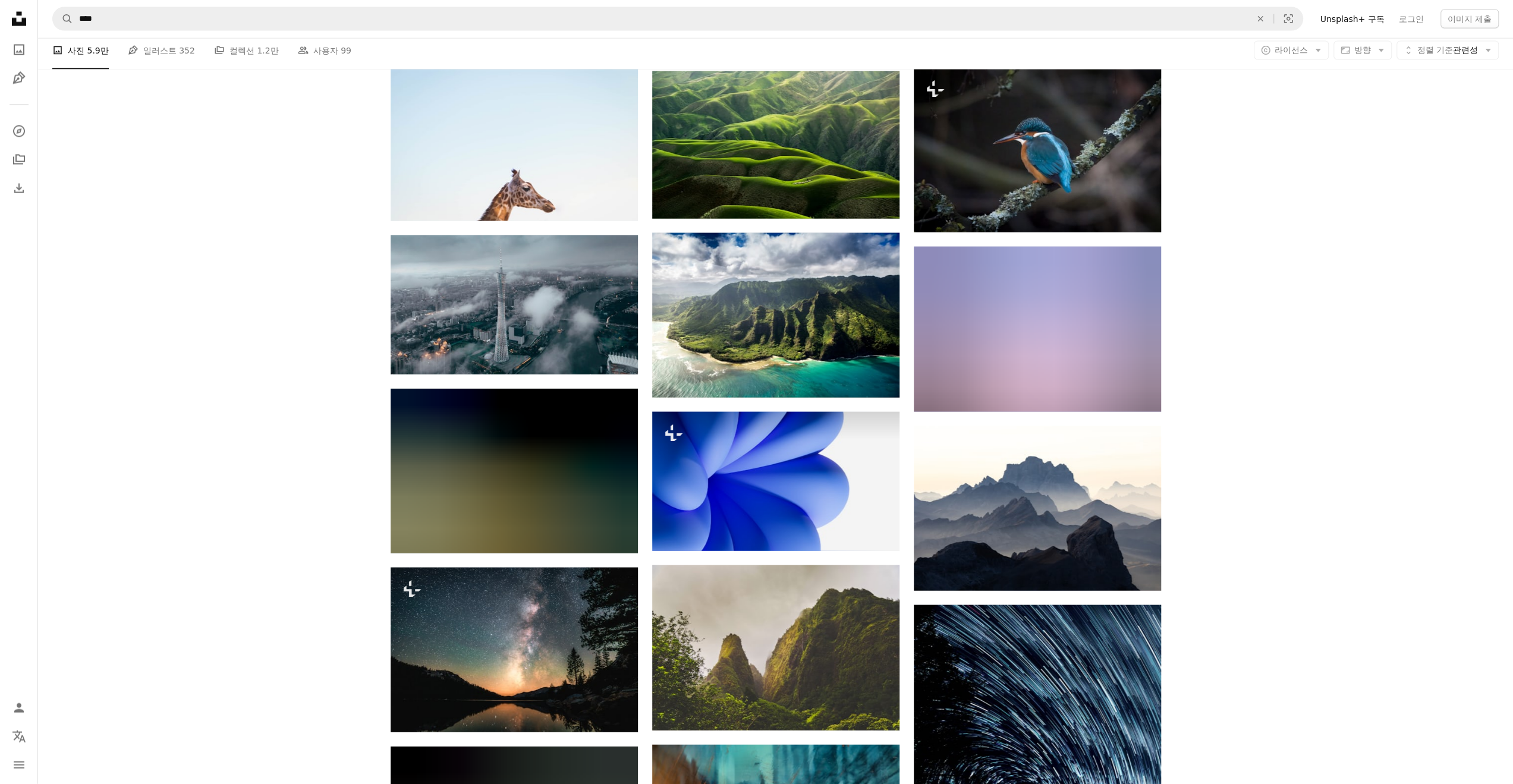
scroll to position [11787, 0]
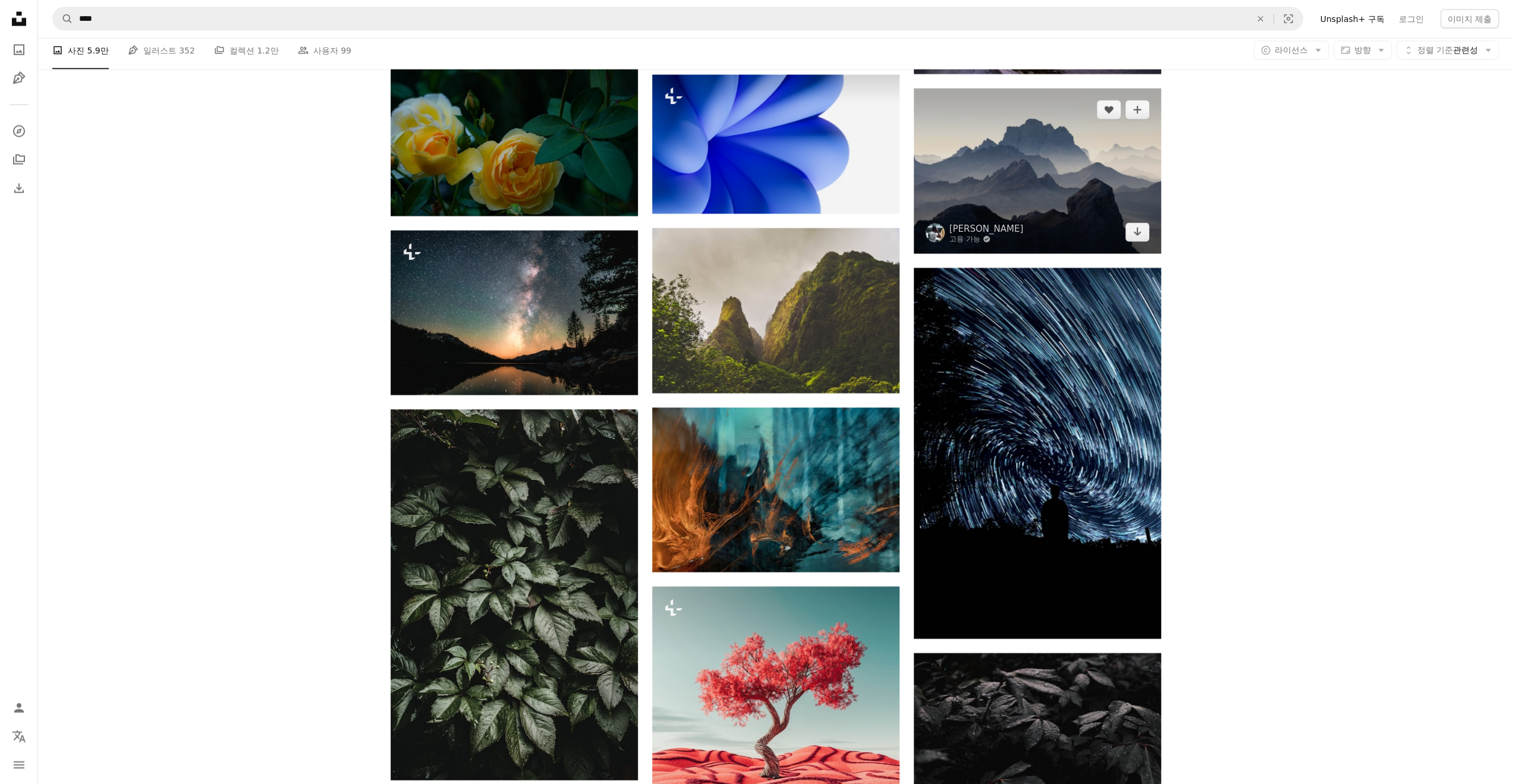
click at [1034, 177] on img at bounding box center [1037, 171] width 248 height 165
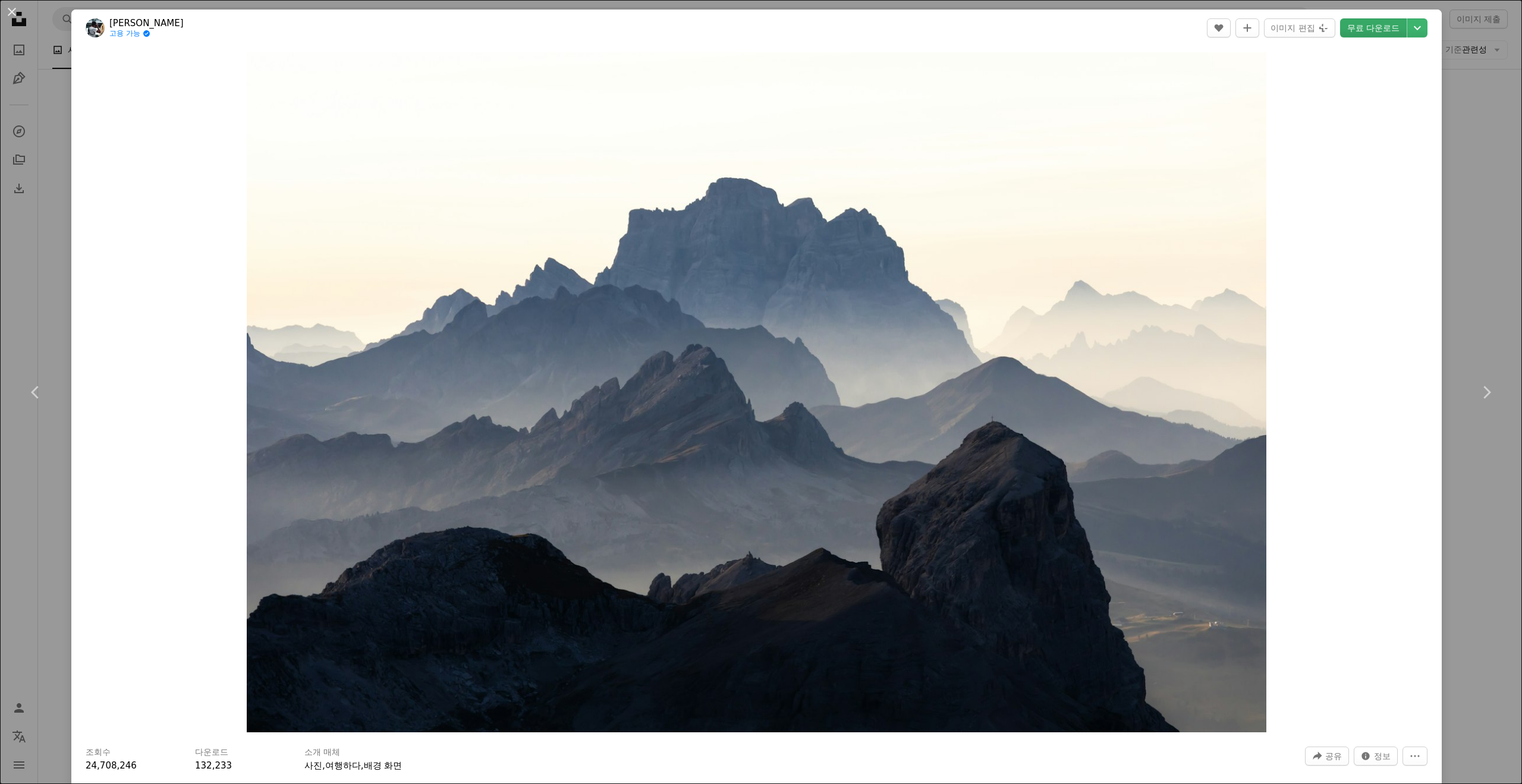
click at [1356, 31] on link "무료 다운로드" at bounding box center [1373, 28] width 67 height 19
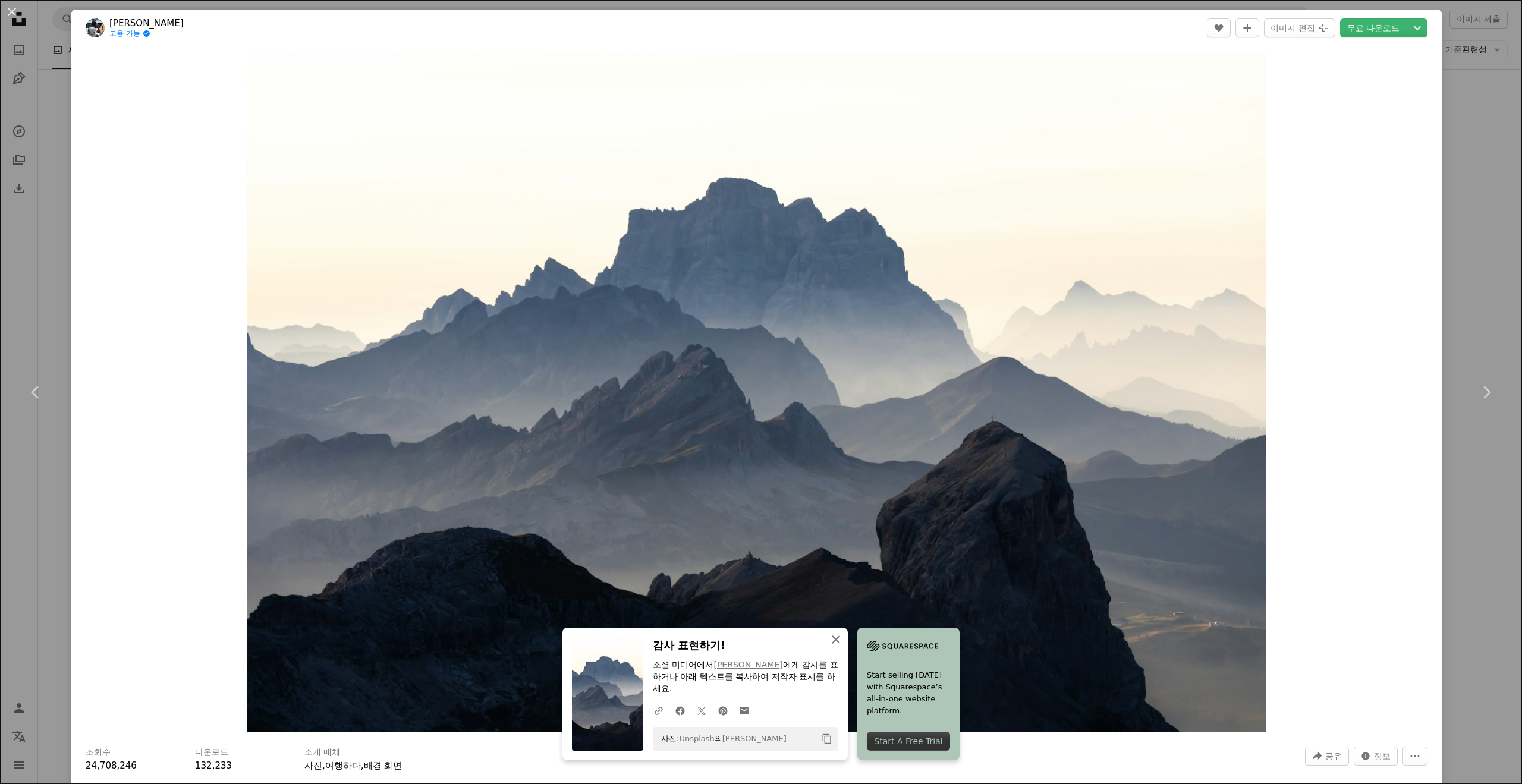
click at [829, 639] on icon "An X shape" at bounding box center [836, 639] width 14 height 14
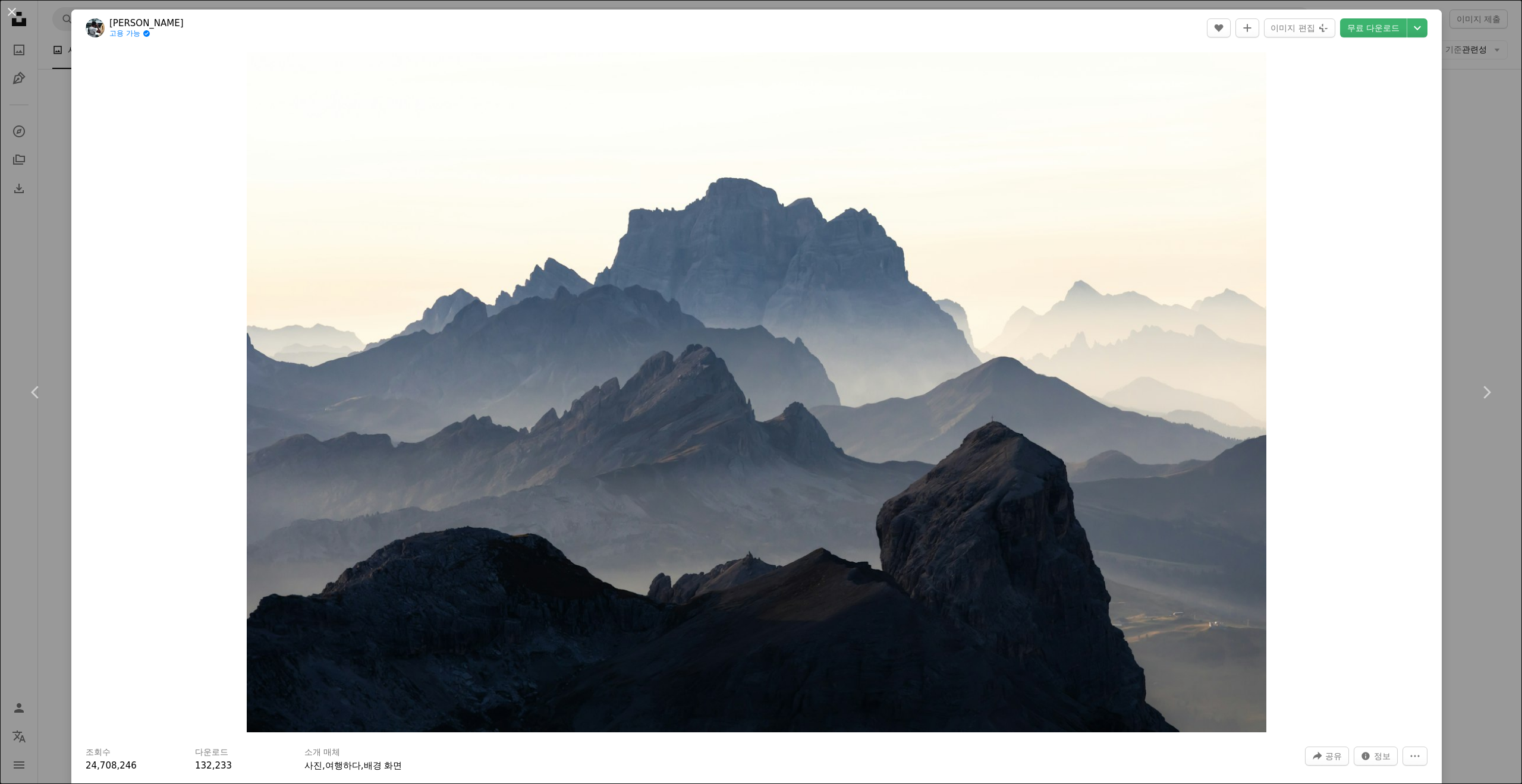
drag, startPoint x: 7, startPoint y: 7, endPoint x: 25, endPoint y: 31, distance: 30.0
click at [8, 7] on button "An X shape" at bounding box center [11, 11] width 14 height 14
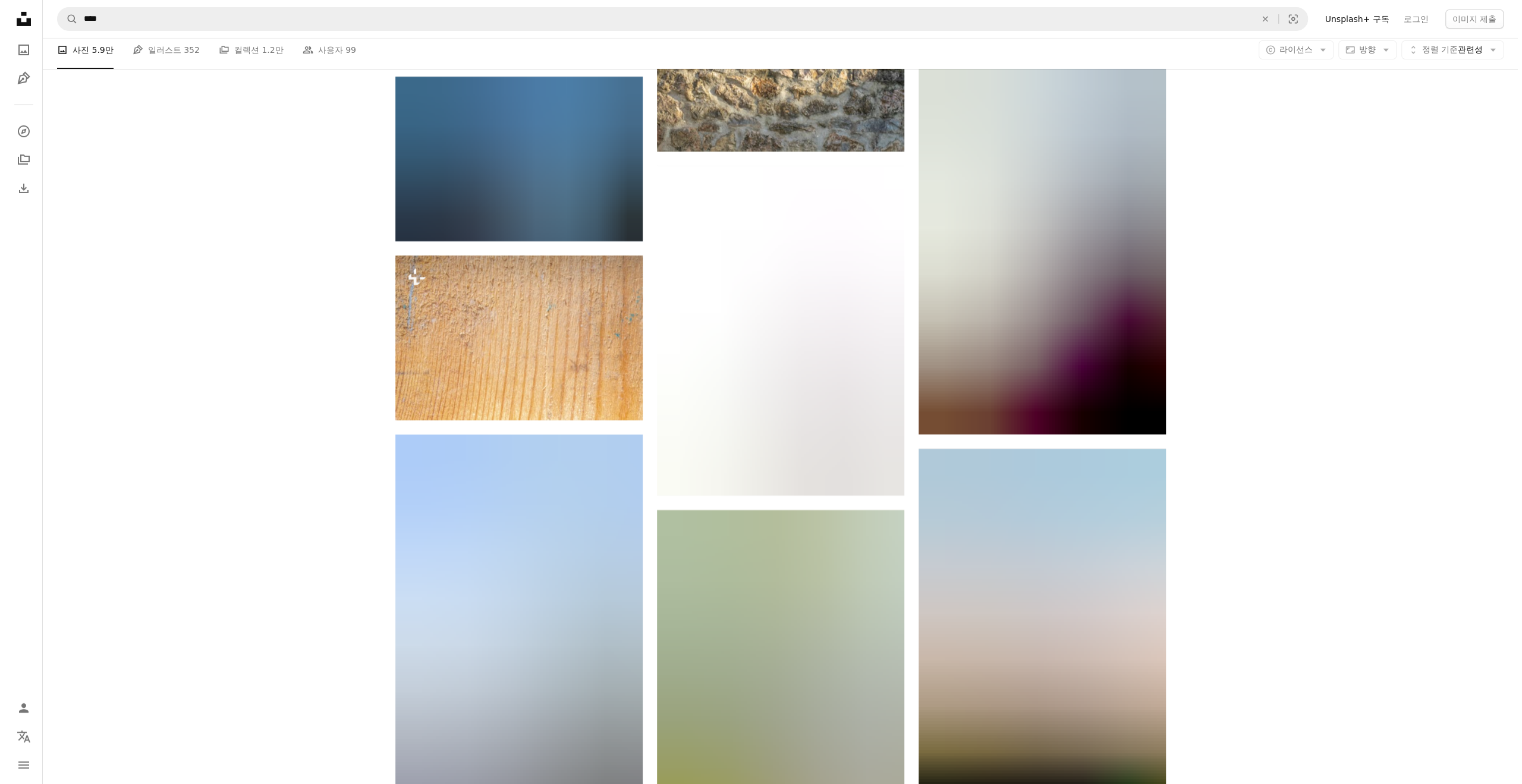
scroll to position [50181, 0]
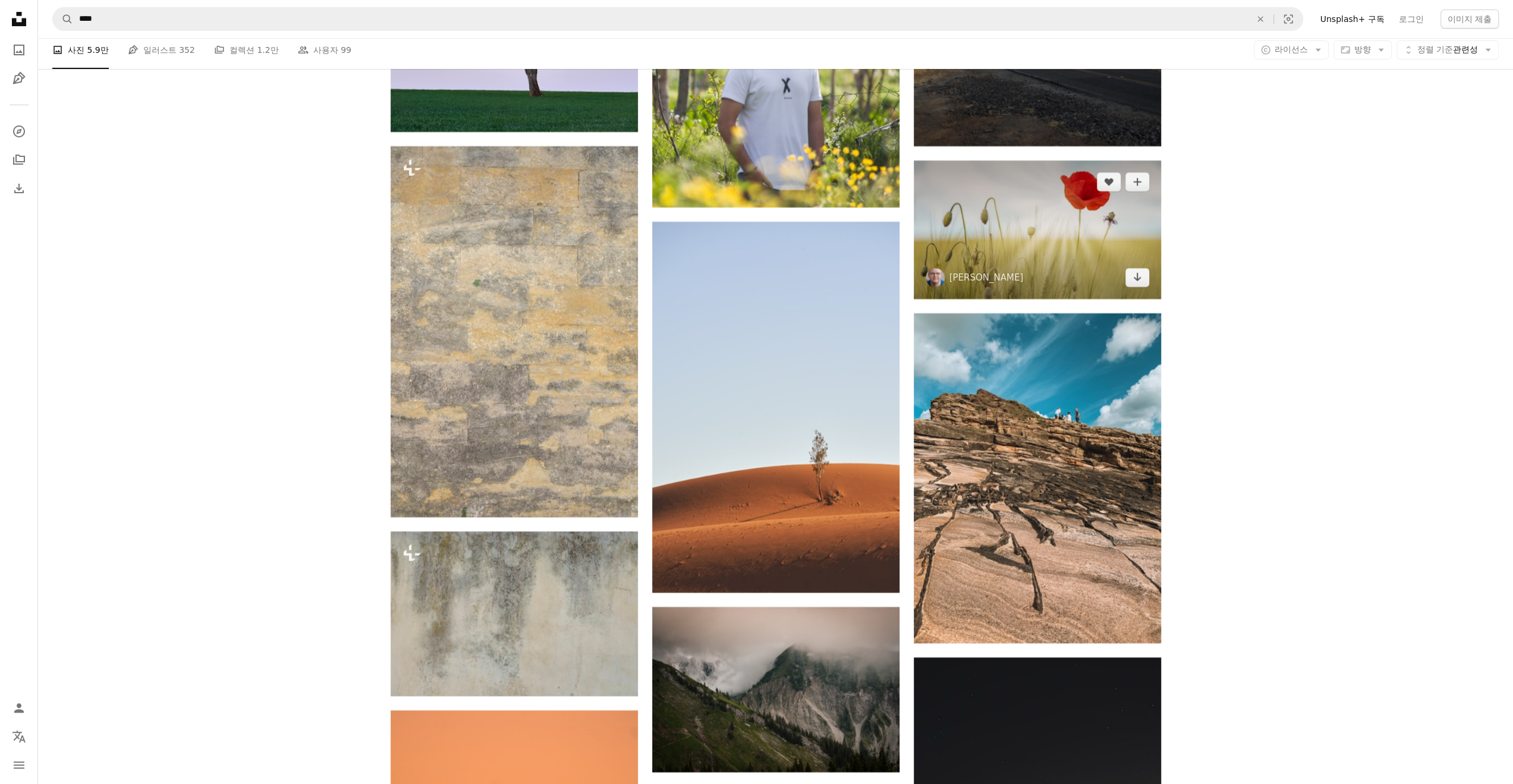
click at [1028, 252] on img at bounding box center [1037, 230] width 248 height 139
